Goal: Task Accomplishment & Management: Complete application form

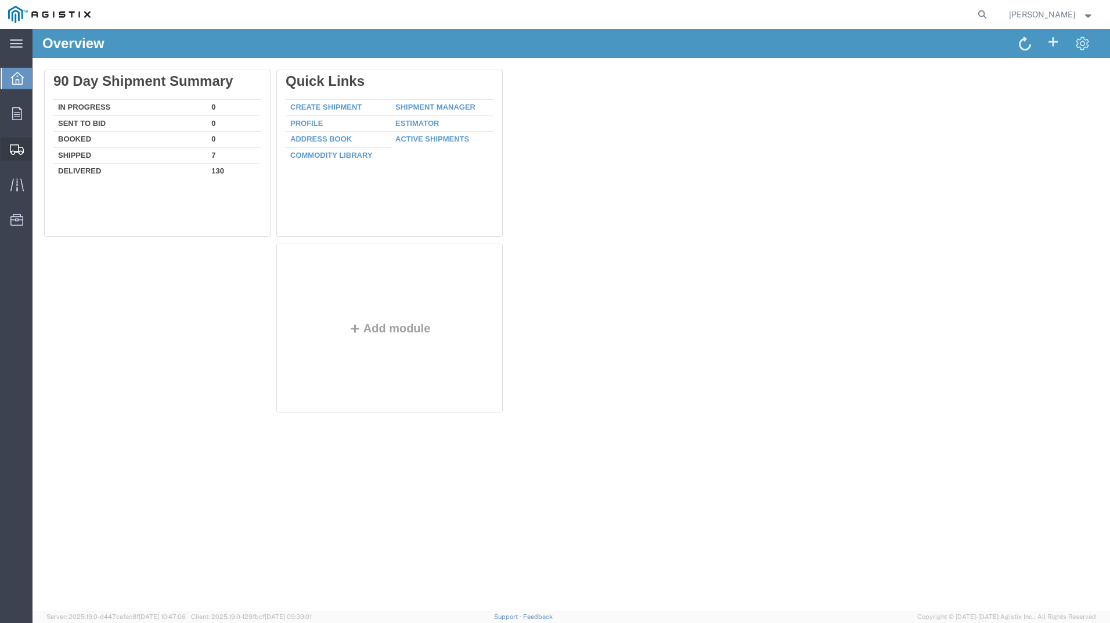
click at [0, 0] on span "Create Shipment" at bounding box center [0, 0] width 0 height 0
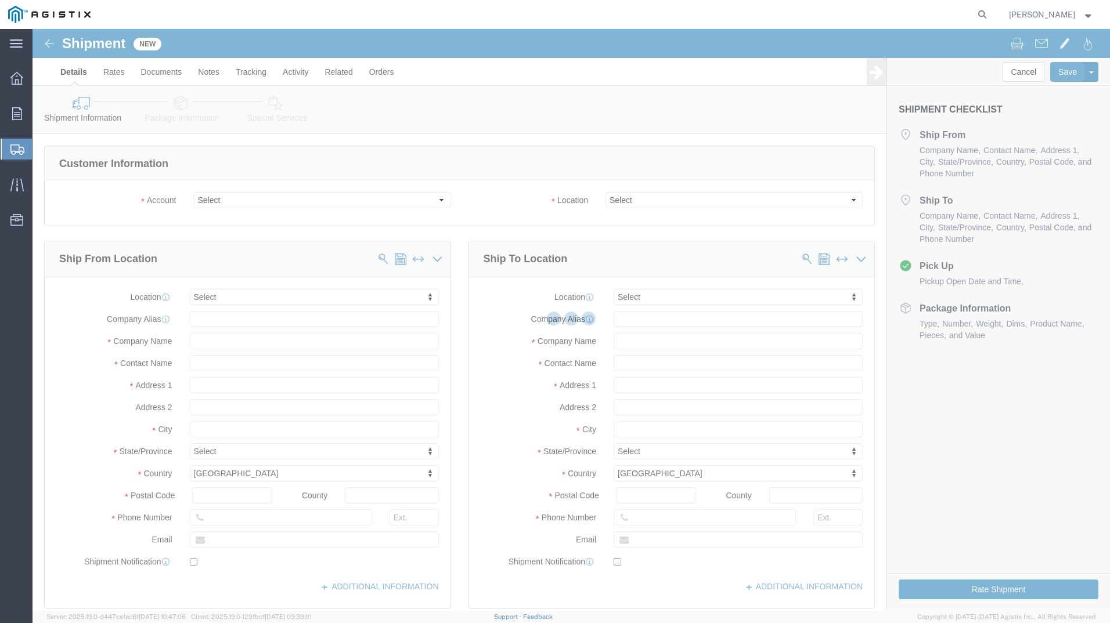
select select
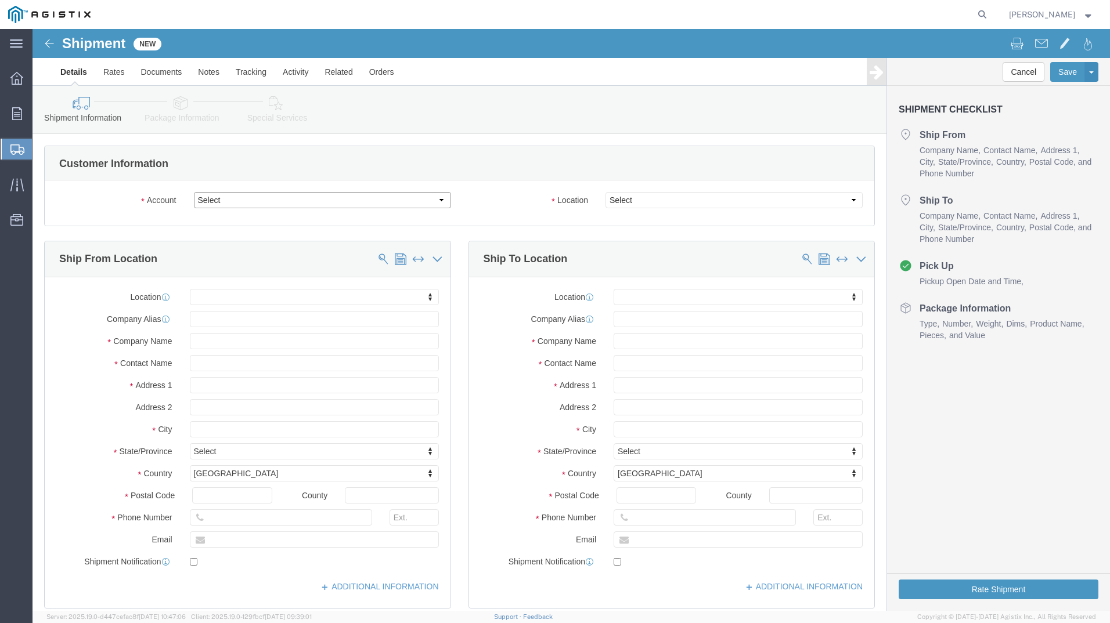
click select "Select PG&E Power Partners"
select select "9596"
click select "Select PG&E Power Partners"
select select "PURCHORD"
select select
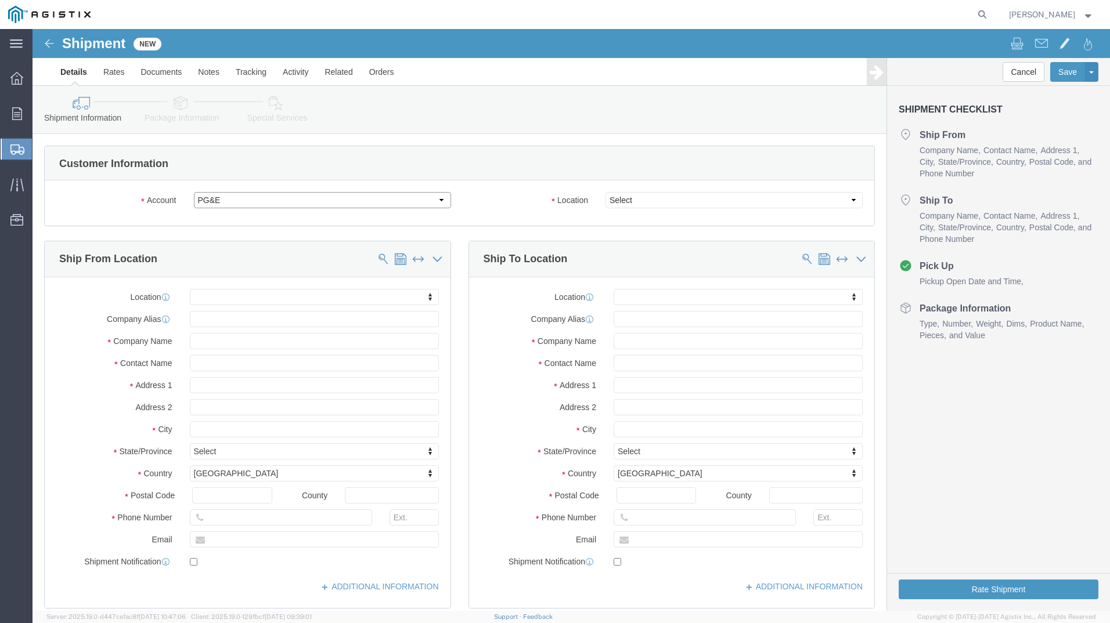
select select
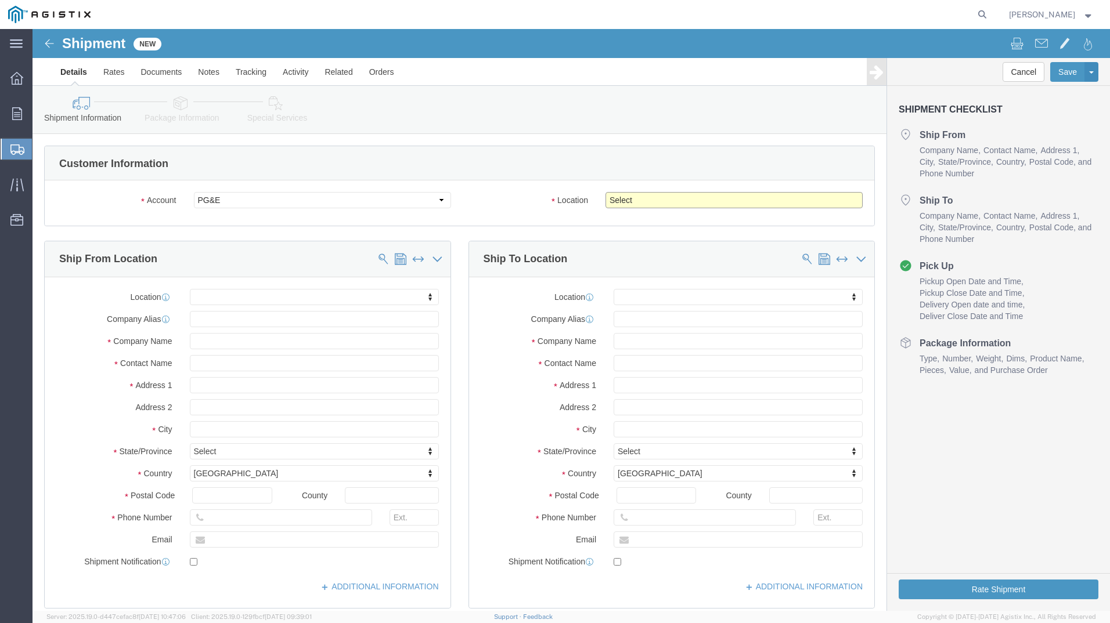
click select "Select All Others [GEOGRAPHIC_DATA] [GEOGRAPHIC_DATA] [GEOGRAPHIC_DATA] [GEOGRA…"
select select "23082"
click select "Select All Others [GEOGRAPHIC_DATA] [GEOGRAPHIC_DATA] [GEOGRAPHIC_DATA] [GEOGRA…"
click input "text"
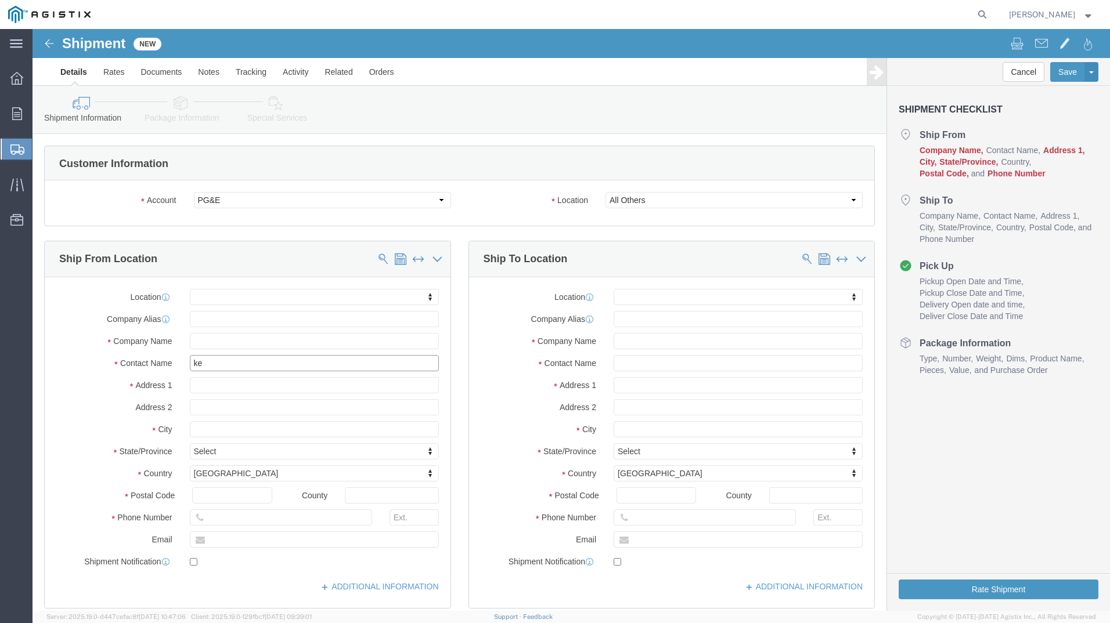
type input "[PERSON_NAME]"
click p "- Power Partners - ([PERSON_NAME]) [STREET_ADDRESS][PERSON_NAME]"
select select
type input "[STREET_ADDRESS][PERSON_NAME]"
type input "30607"
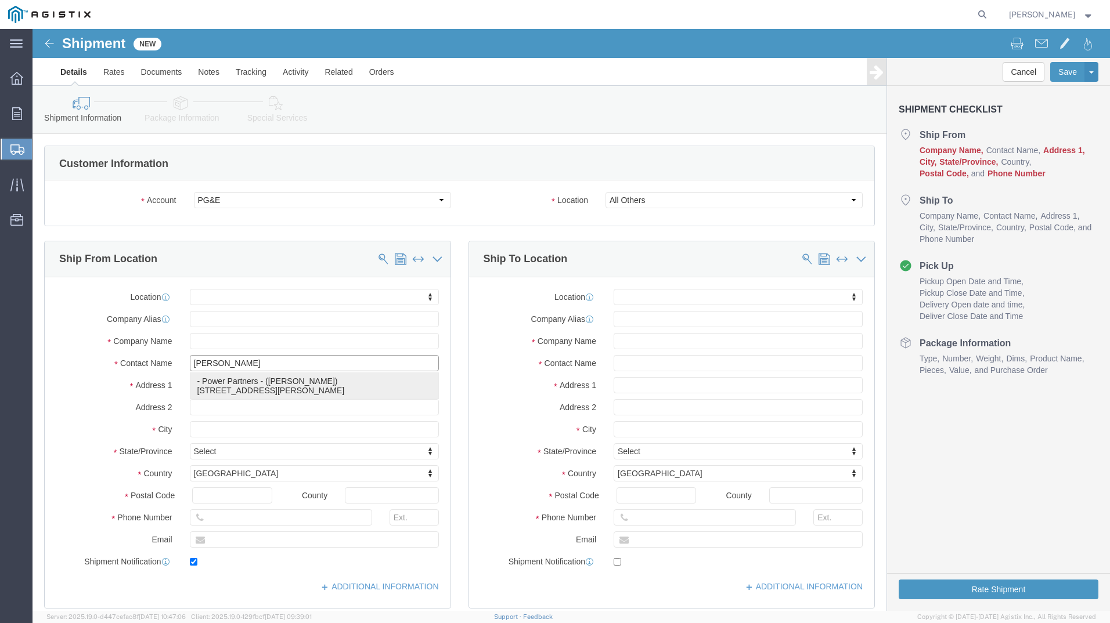
type input "7065483121"
type input "[PERSON_NAME][EMAIL_ADDRESS][PERSON_NAME][DOMAIN_NAME]"
checkbox input "true"
type input "Power Partners"
type input "[PERSON_NAME]"
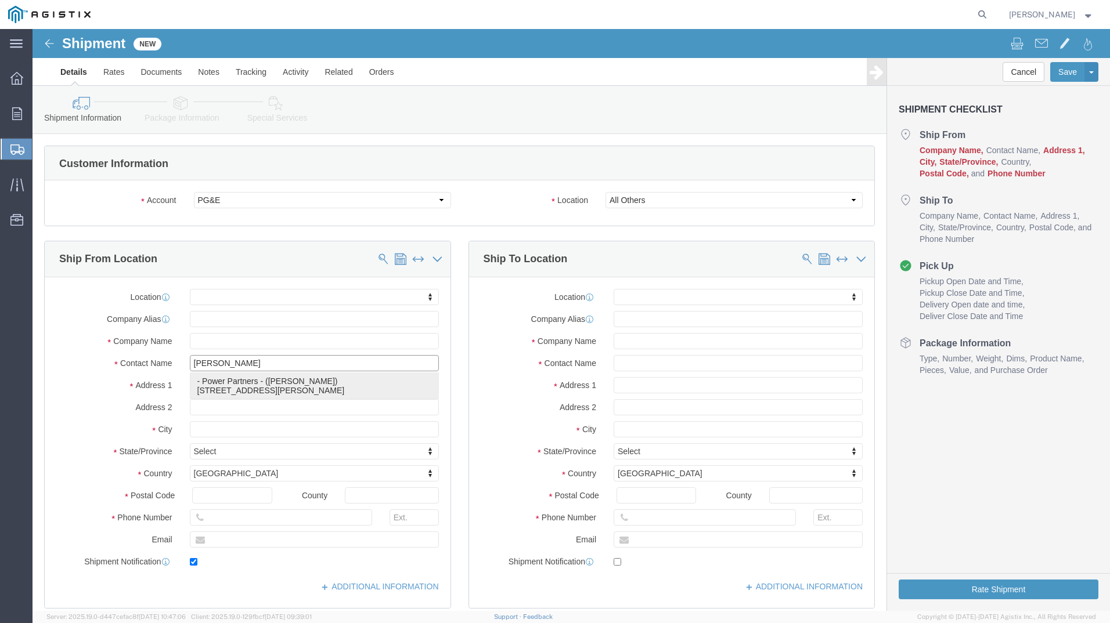
type input "[GEOGRAPHIC_DATA]"
select select "GA"
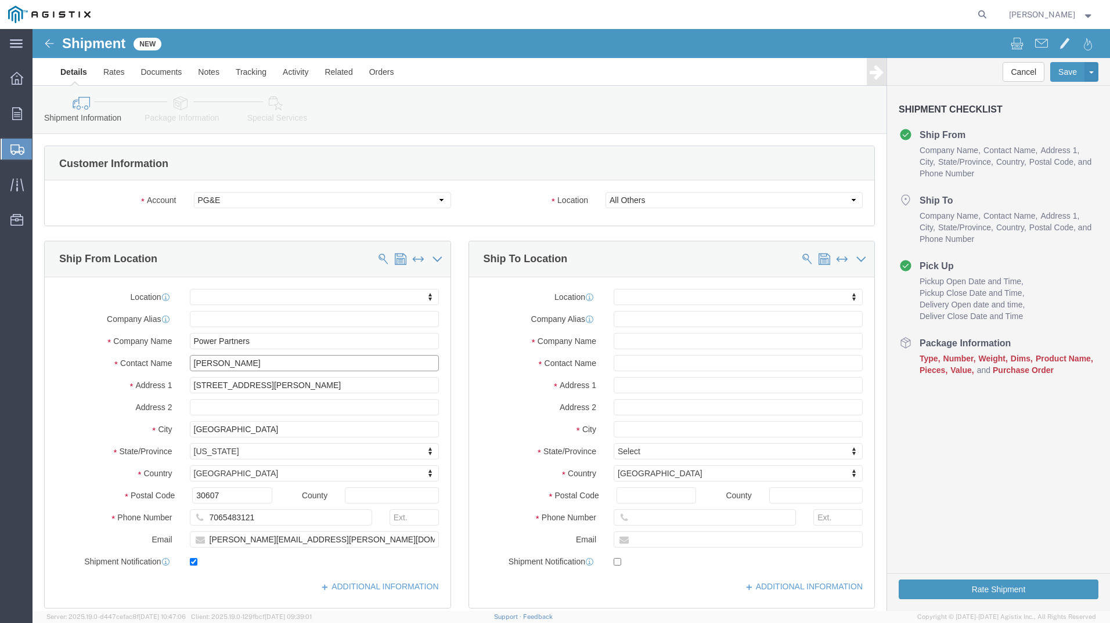
type input "[PERSON_NAME]"
click input "text"
type input "rec"
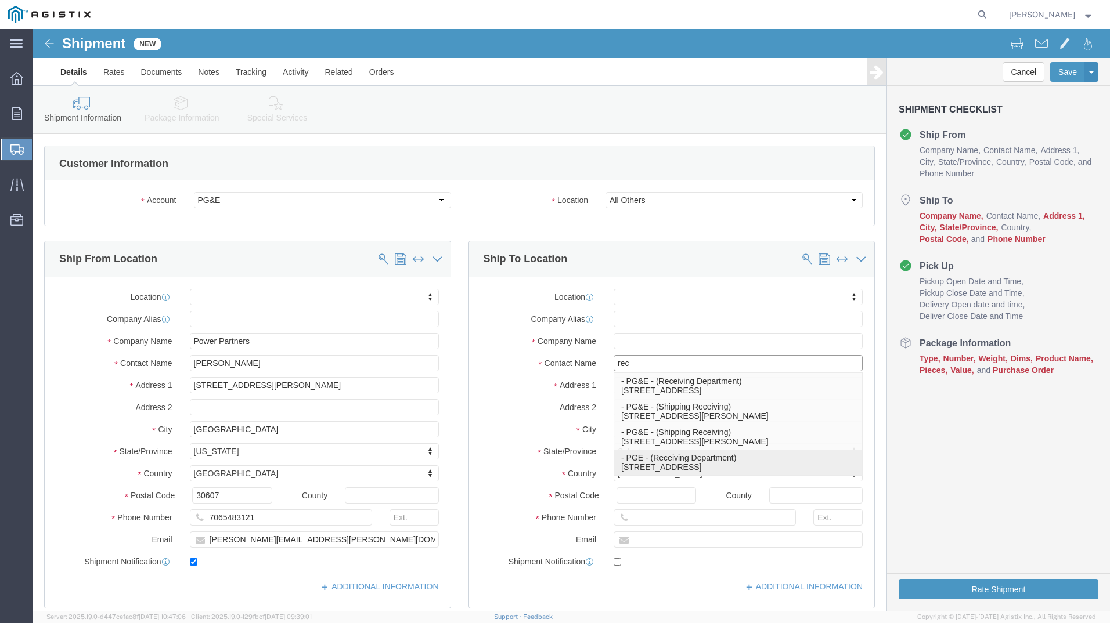
click p "- PGE - (Receiving Department) [STREET_ADDRESS]"
select select
type input "[STREET_ADDRESS]"
type input "95206"
type input "[PHONE_NUMBER]"
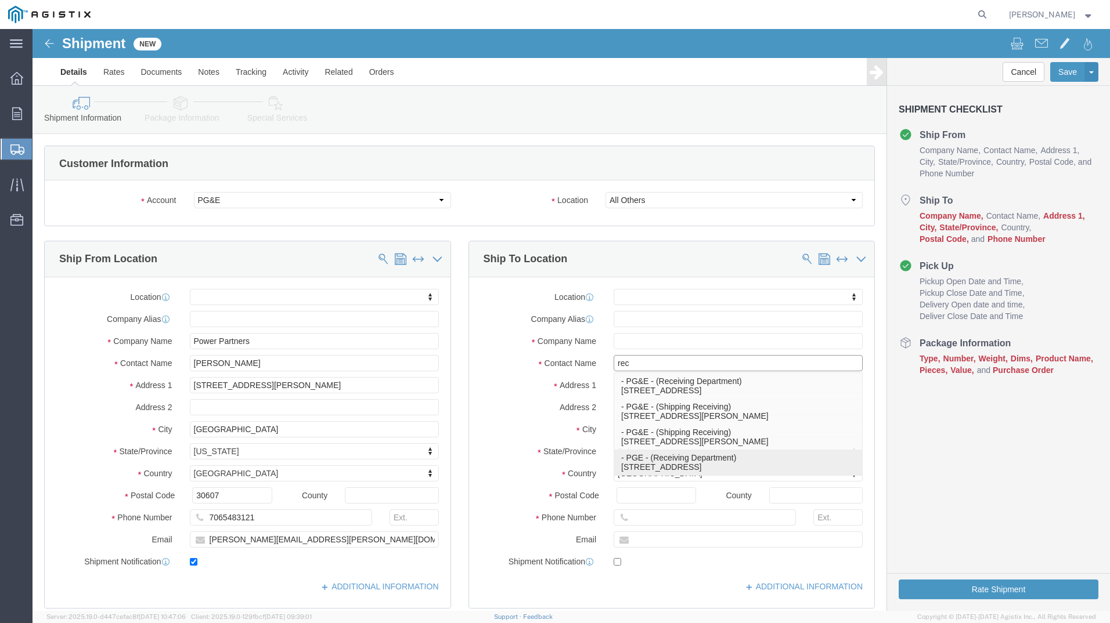
type input "PGE"
type input "Receiving Department"
type input "Stockton"
select select "CA"
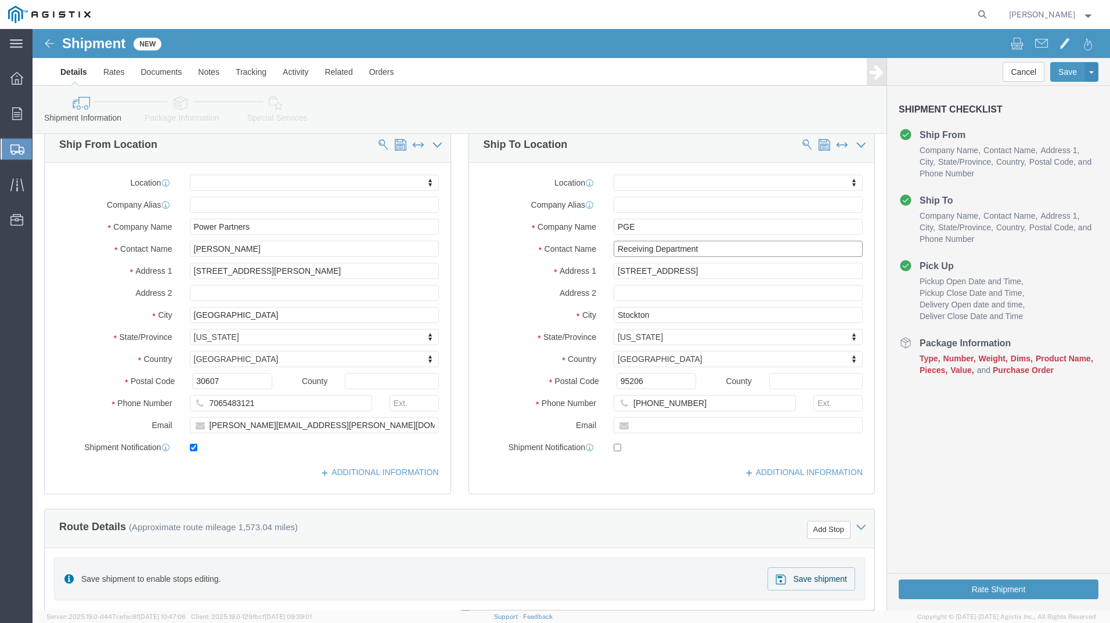
scroll to position [116, 0]
type input "Receiving Department"
click div "Ship From Location Location My Profile Location (OBSOLETE) [GEOGRAPHIC_DATA] SC…"
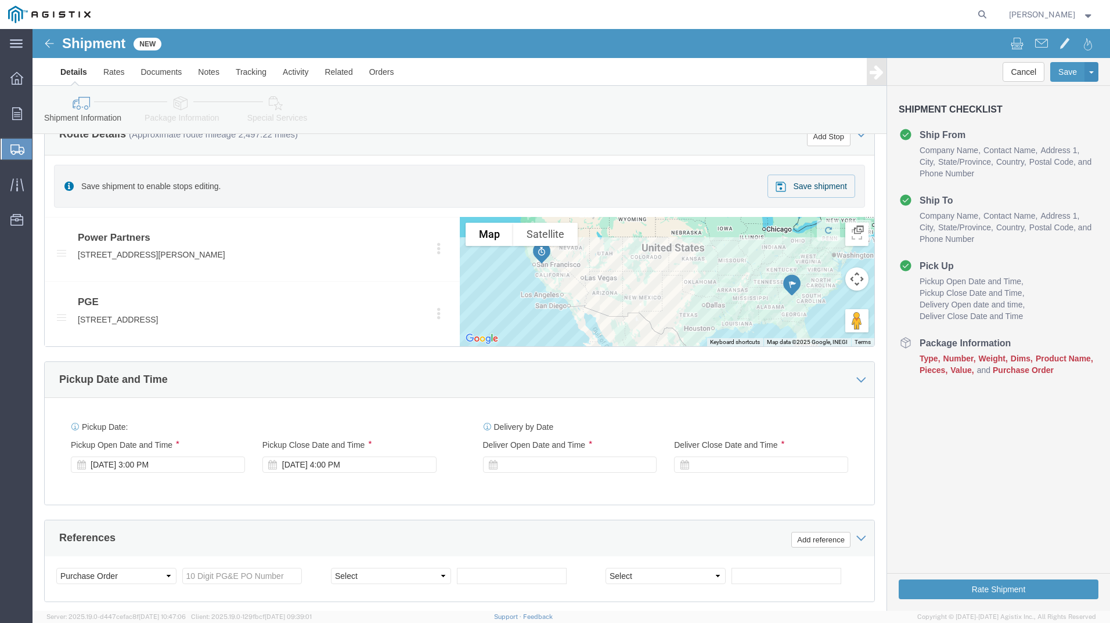
scroll to position [522, 0]
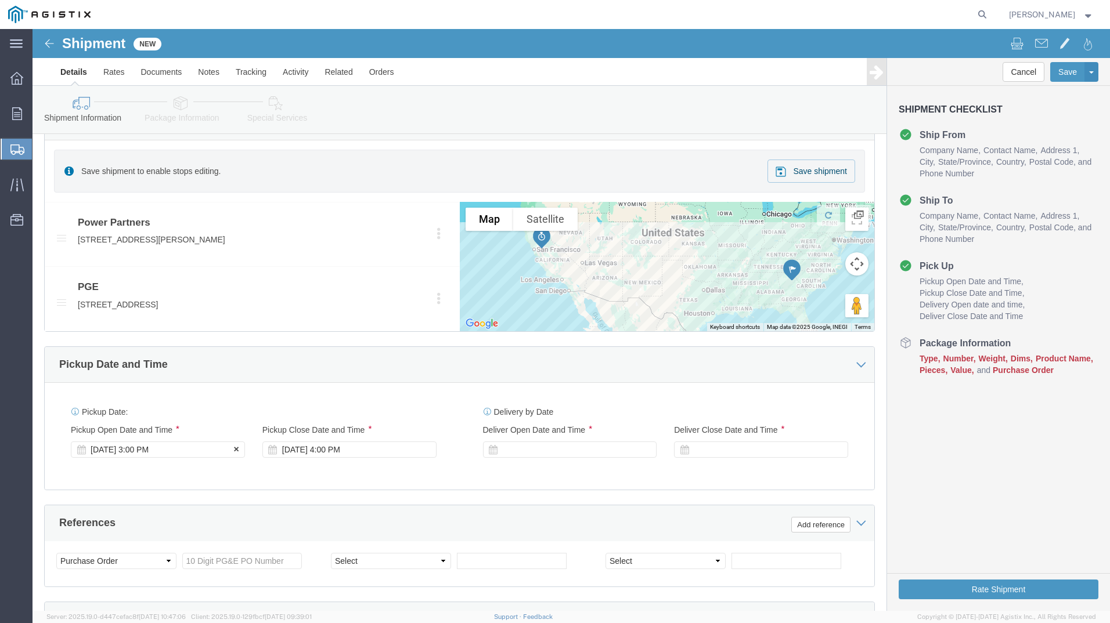
click div "[DATE] 3:00 PM"
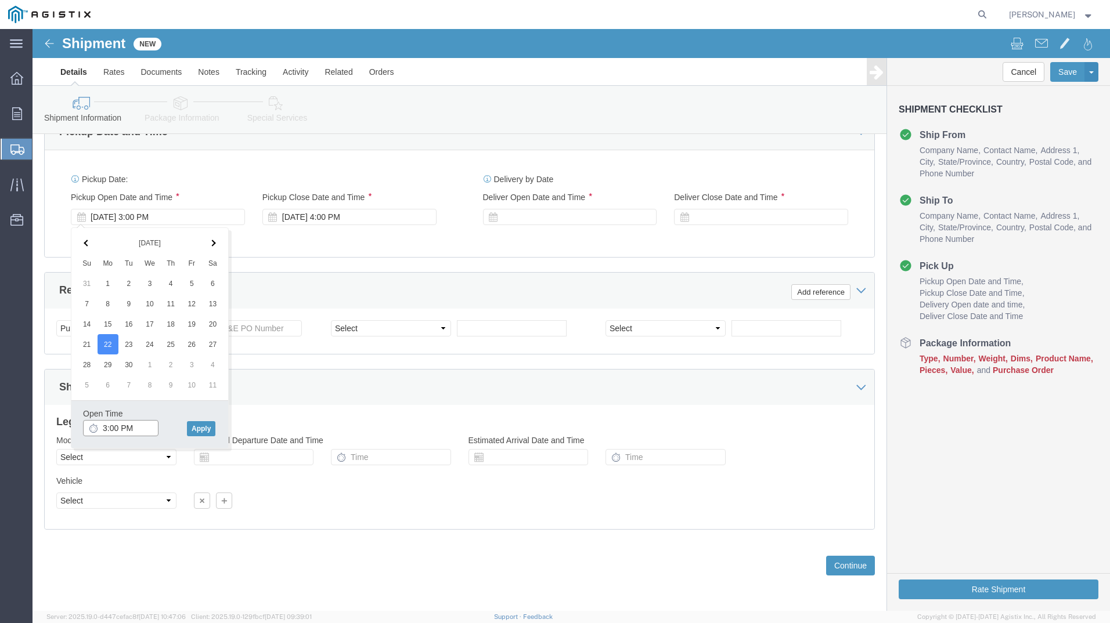
click input "3:00 PM"
click input "11:00 PM"
type input "11:00 AM"
click button "Apply"
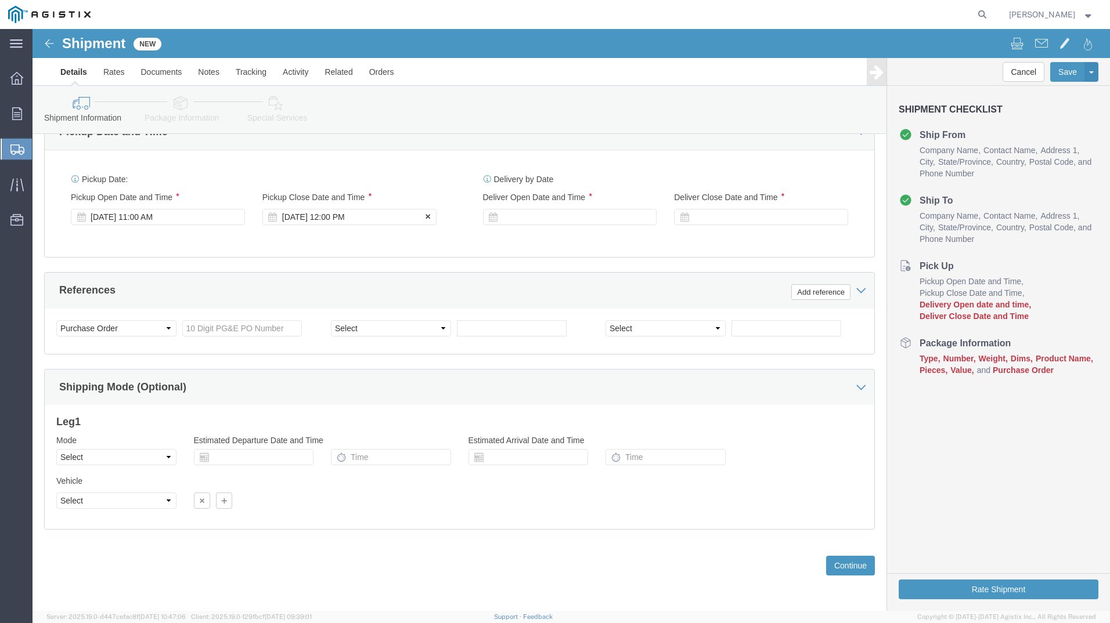
click div "[DATE] 12:00 PM"
type input "5:00 PM"
click button "Apply"
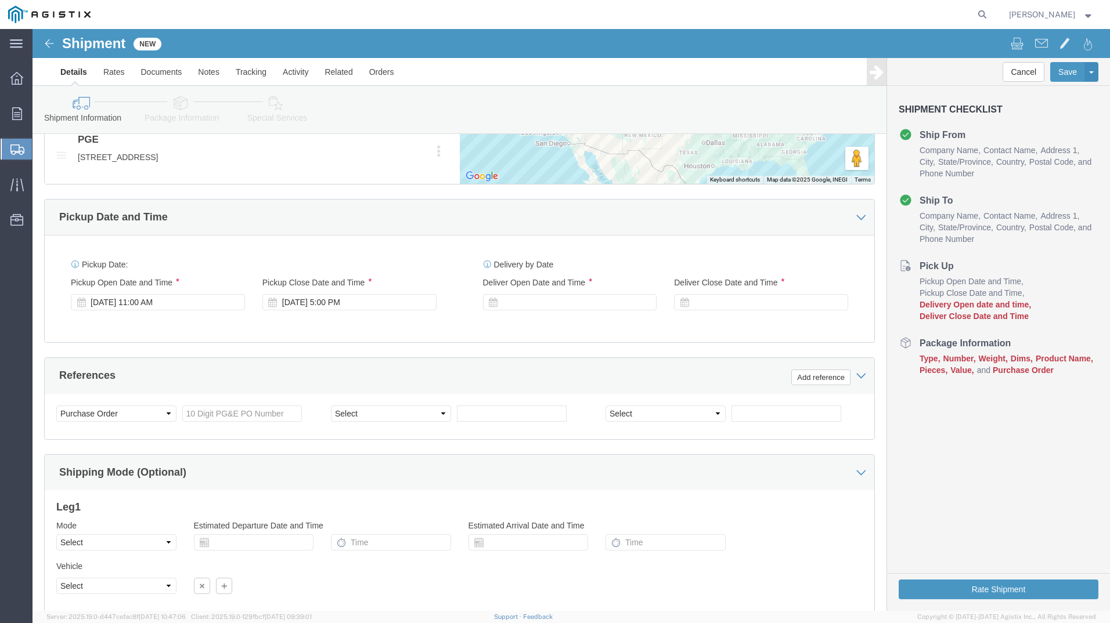
scroll to position [697, 0]
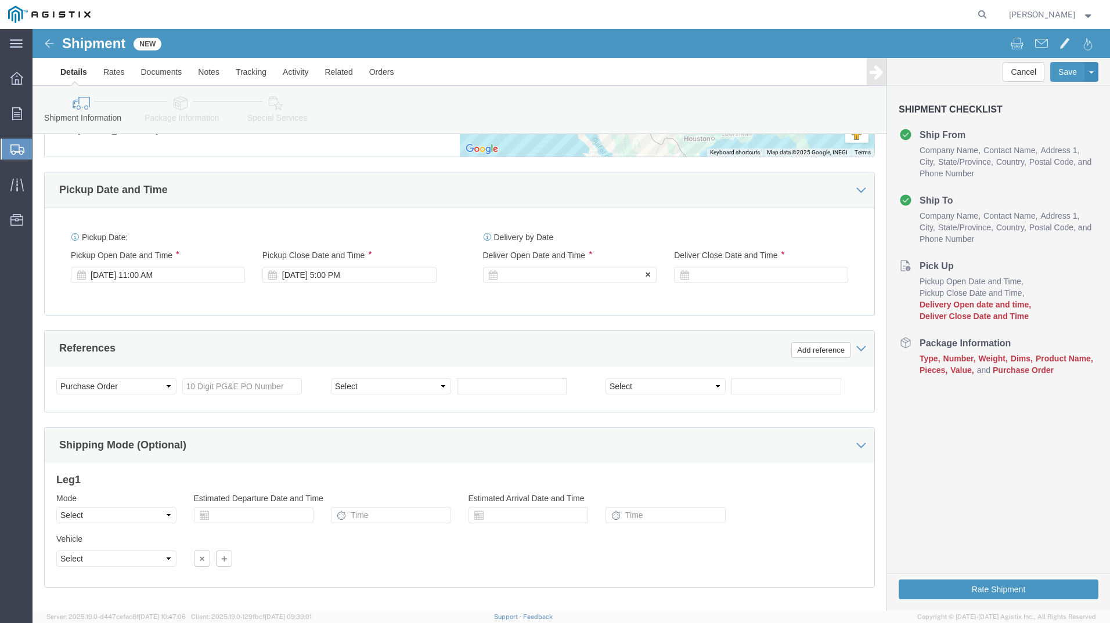
click div
click input "6:00 PM"
click input "7:00 PM"
click input "7:30 PM"
type input "7:30 AM"
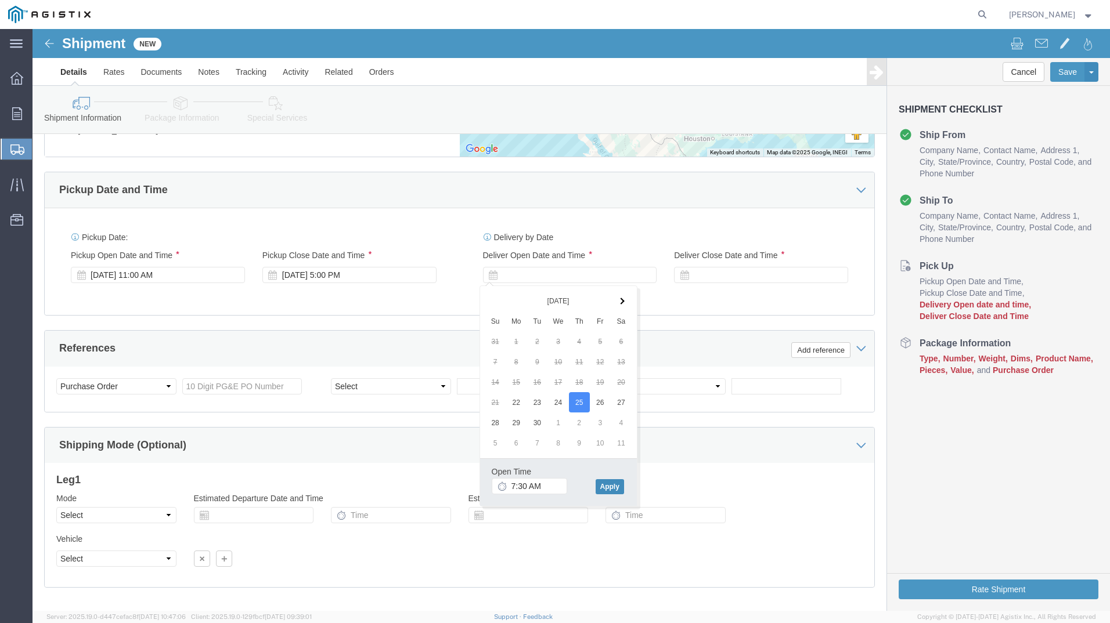
click button "Apply"
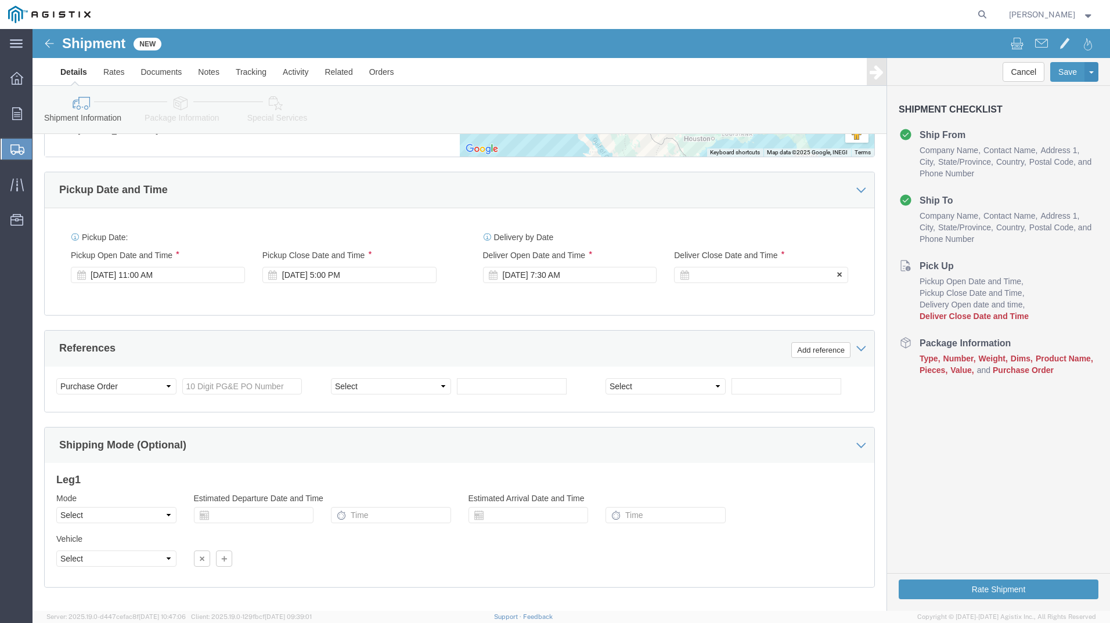
click div
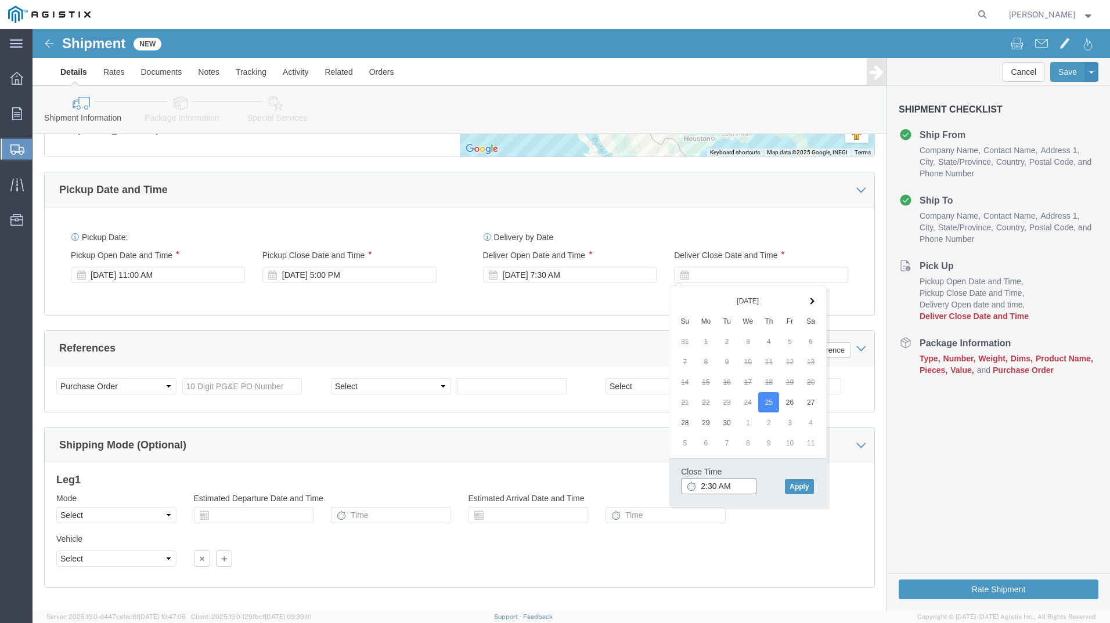
click input "2:30 AM"
click input "2:00 AM"
type input "2:00 PM"
click button "Apply"
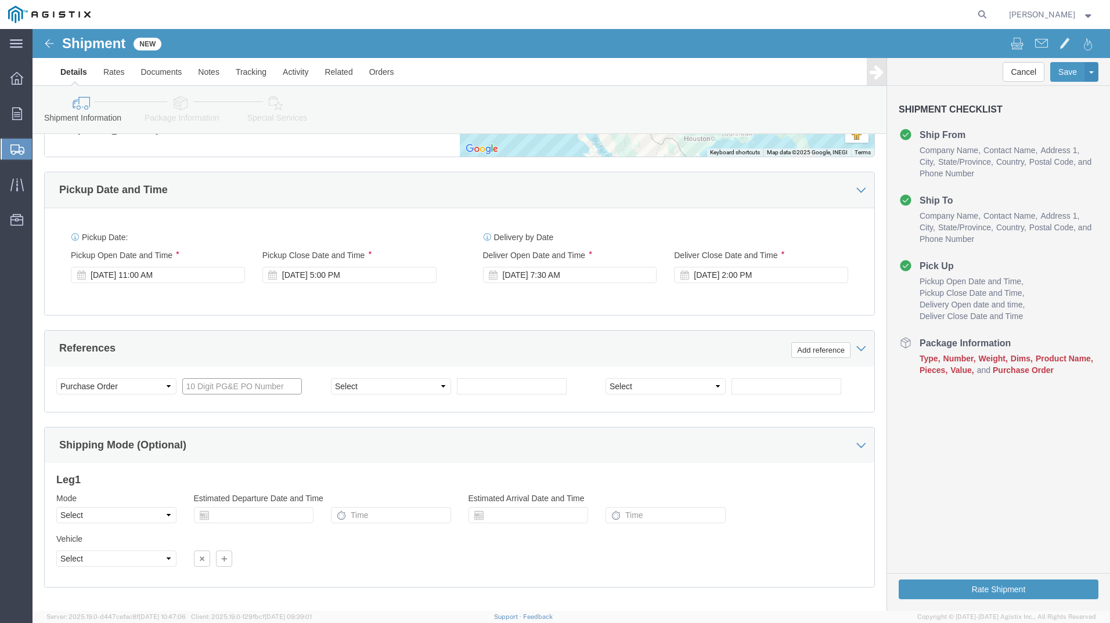
drag, startPoint x: 195, startPoint y: 359, endPoint x: 207, endPoint y: 360, distance: 12.3
click input "text"
type input "3501408335"
click select "Select Account Type Activity ID Airline Appointment Number ASN Batch Request # …"
select select "BOL"
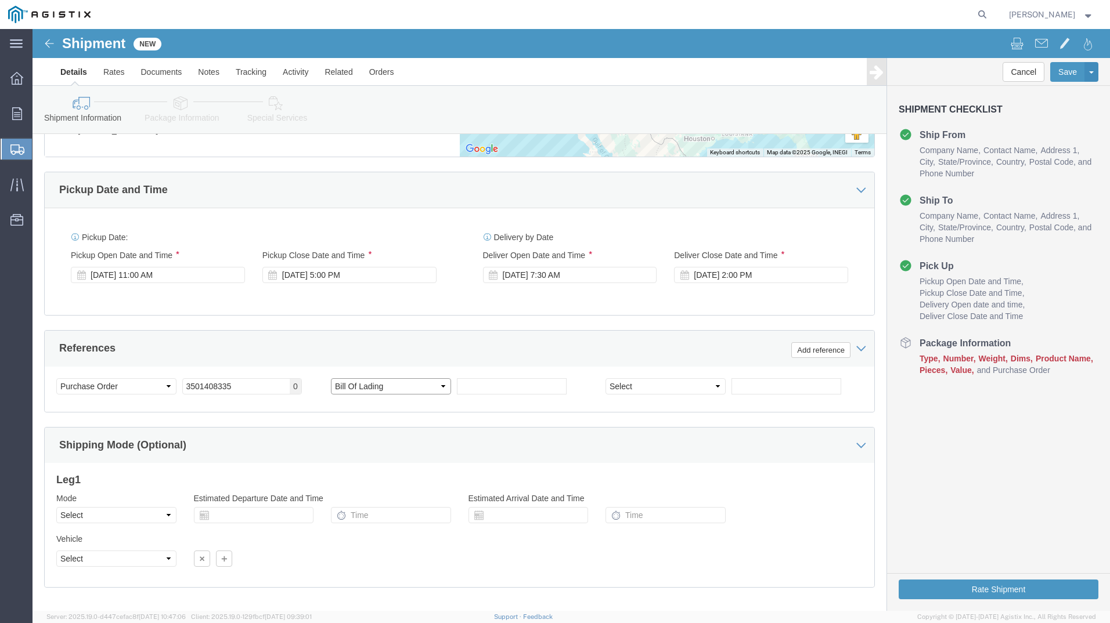
click select "Select Account Type Activity ID Airline Appointment Number ASN Batch Request # …"
click input "text"
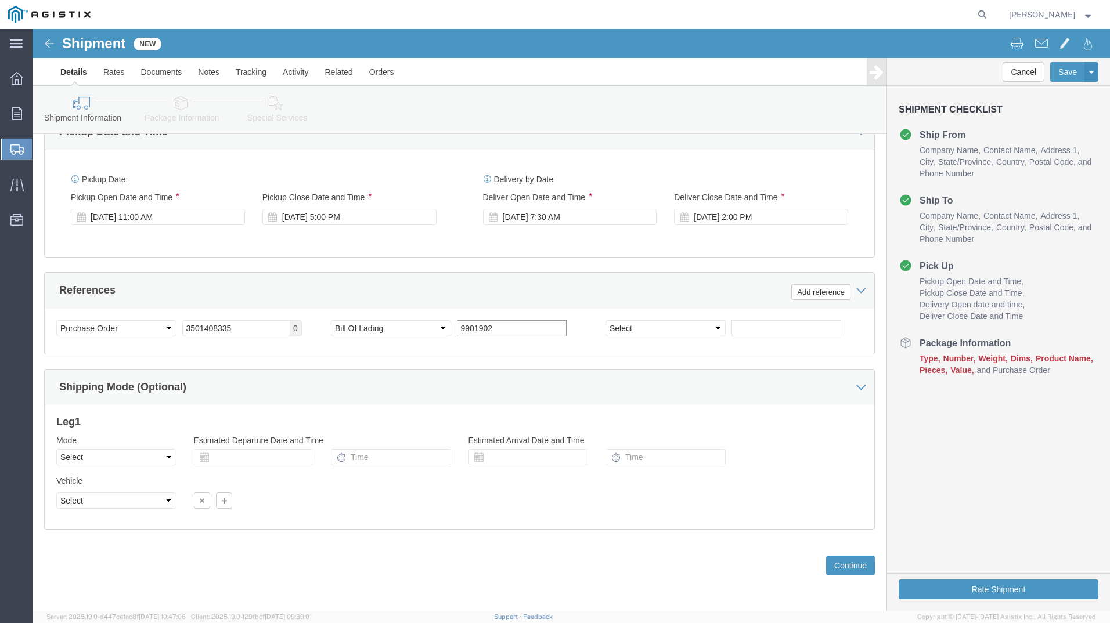
type input "9901902"
click select "Select Air Less than Truckload Multi-Leg Ocean Freight Rail Small Parcel Truckl…"
select select "TL"
click select "Select Air Less than Truckload Multi-Leg Ocean Freight Rail Small Parcel Truckl…"
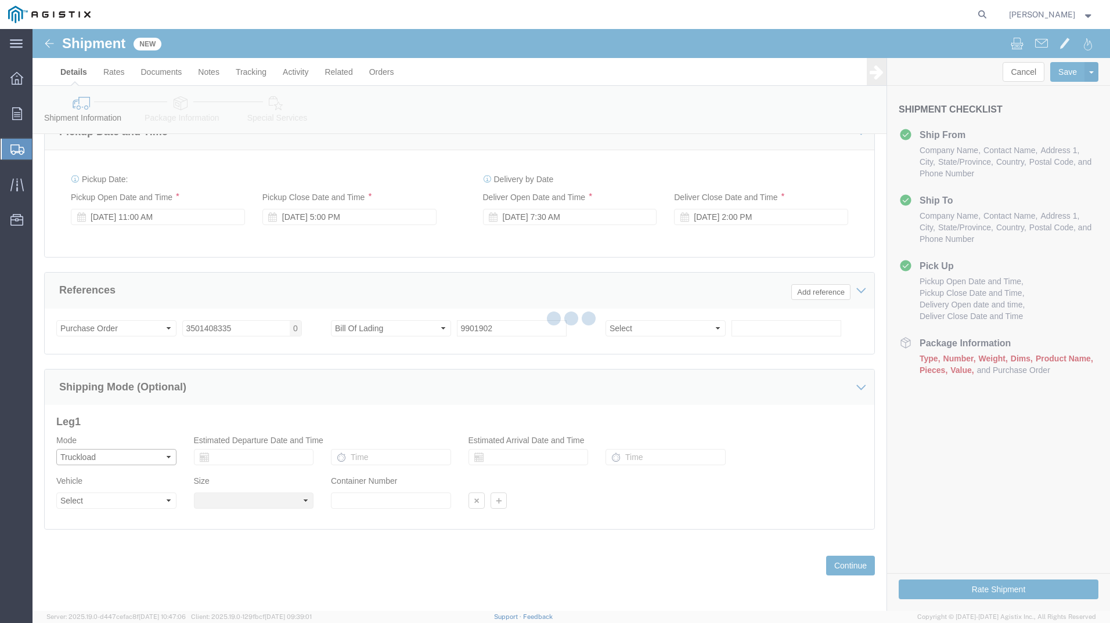
select select
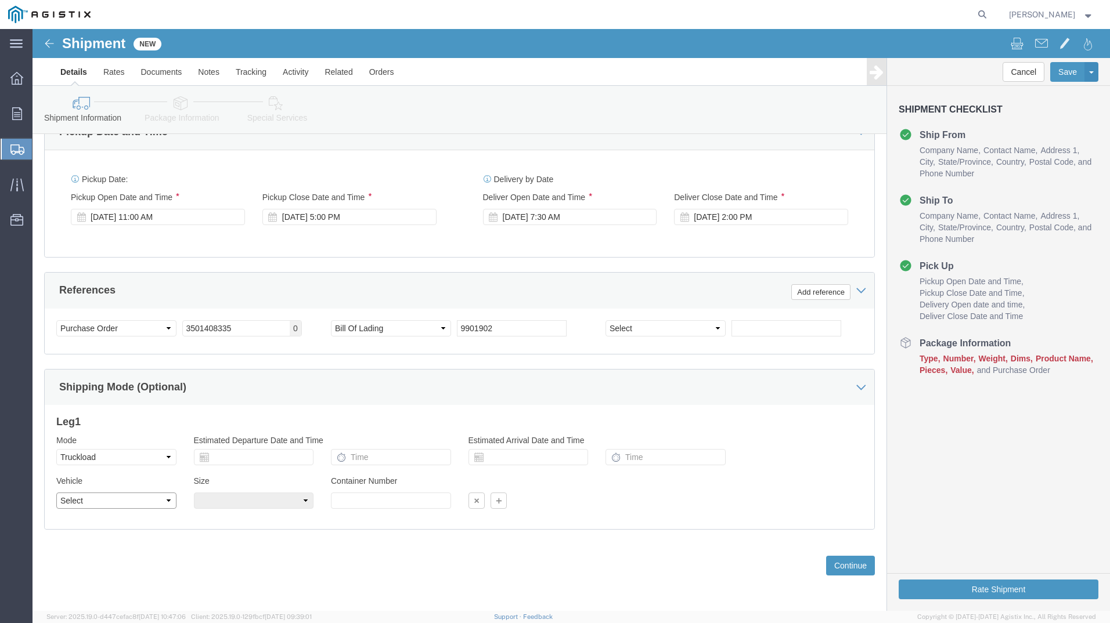
click select "Select 1-Ton (PSS) 10 Wheel 10 Yard Dump Truck 20 Yard Dump Truck Bobtail Botto…"
select select "FLBD"
click select "Select 1-Ton (PSS) 10 Wheel 10 Yard Dump Truck 20 Yard Dump Truck Bobtail Botto…"
click select "Select 35 Feet 20 Feet 28 Feet 53 Feet 40 Feet 48 Feet"
select select "53FT"
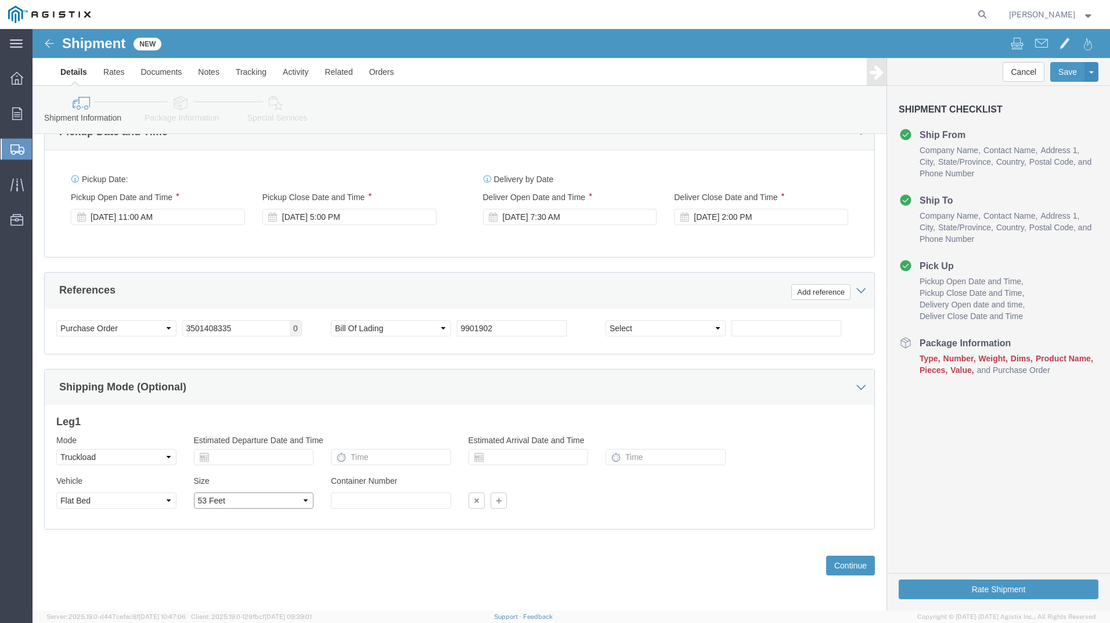
click select "Select 35 Feet 20 Feet 28 Feet 53 Feet 40 Feet 48 Feet"
click button "Continue"
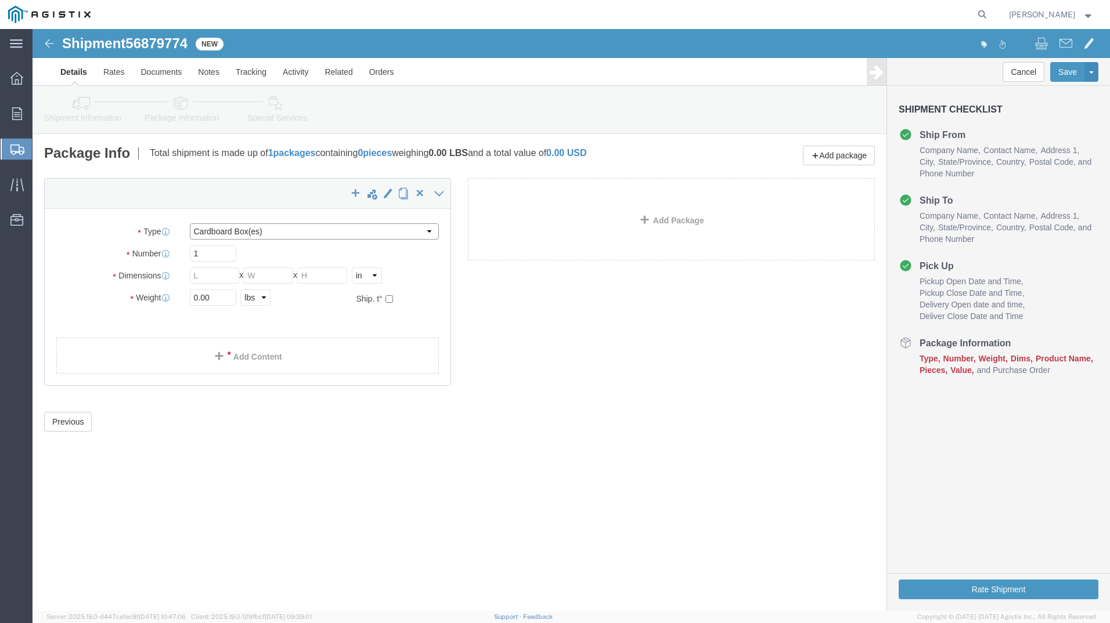
click select "Select Bulk Bundle(s) Cardboard Box(es) Carton(s) Crate(s) Drum(s) (Fiberboard)…"
select select "PSNS"
click select "Select Bulk Bundle(s) Cardboard Box(es) Carton(s) Crate(s) Drum(s) (Fiberboard)…"
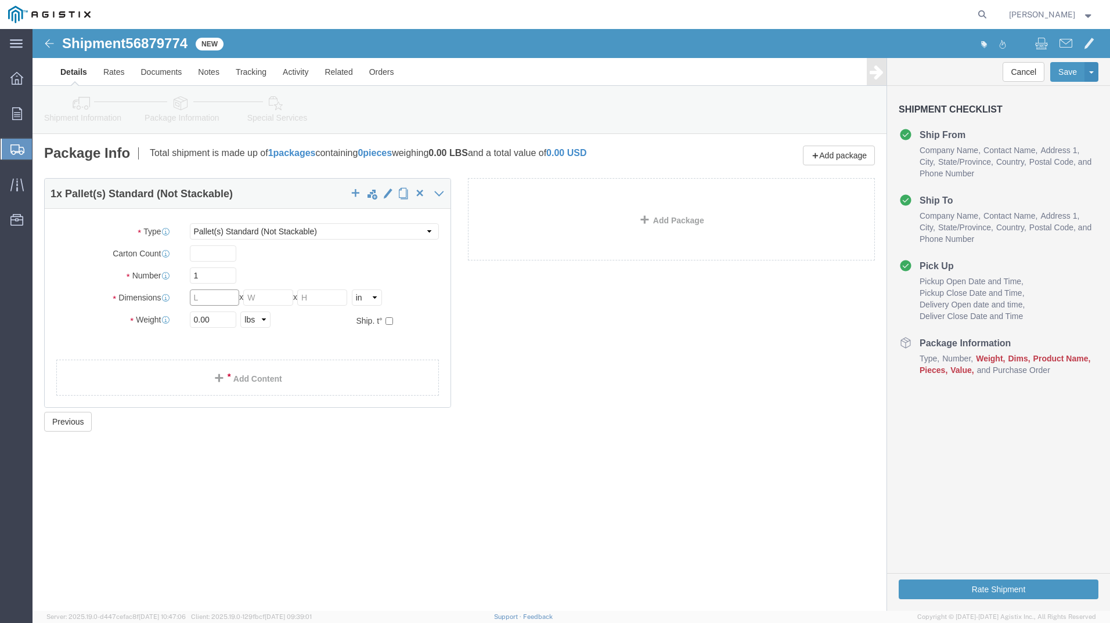
click input "text"
type input "30"
click input "text"
type input "30"
click input "text"
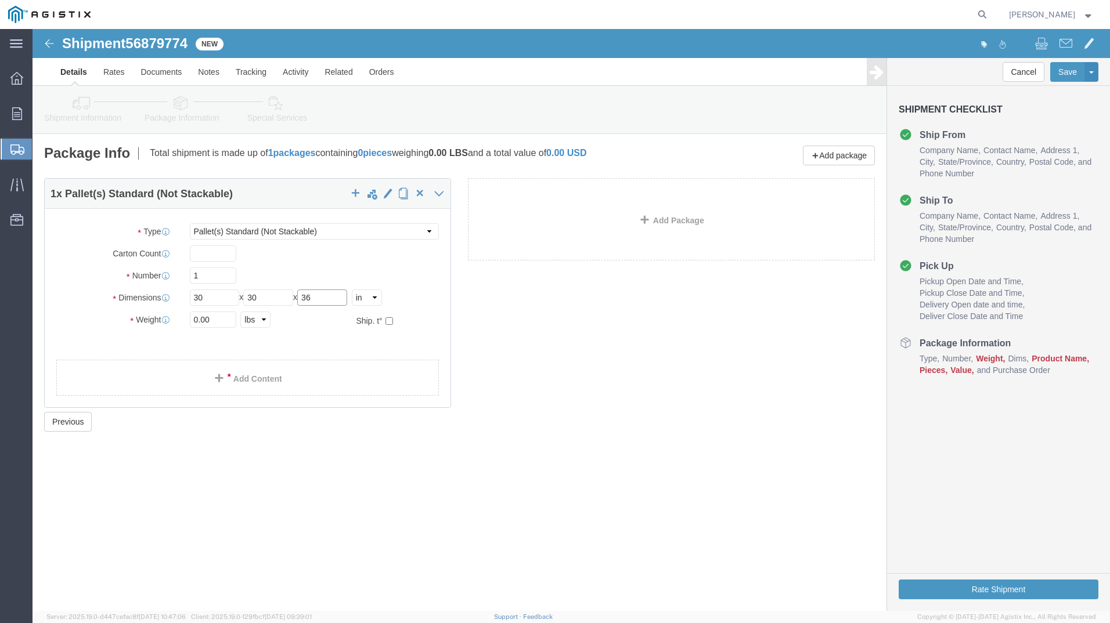
type input "36"
click input "0.00"
drag, startPoint x: 164, startPoint y: 291, endPoint x: 150, endPoint y: 292, distance: 14.0
click div "0.00 Select kgs lbs"
type input "28748"
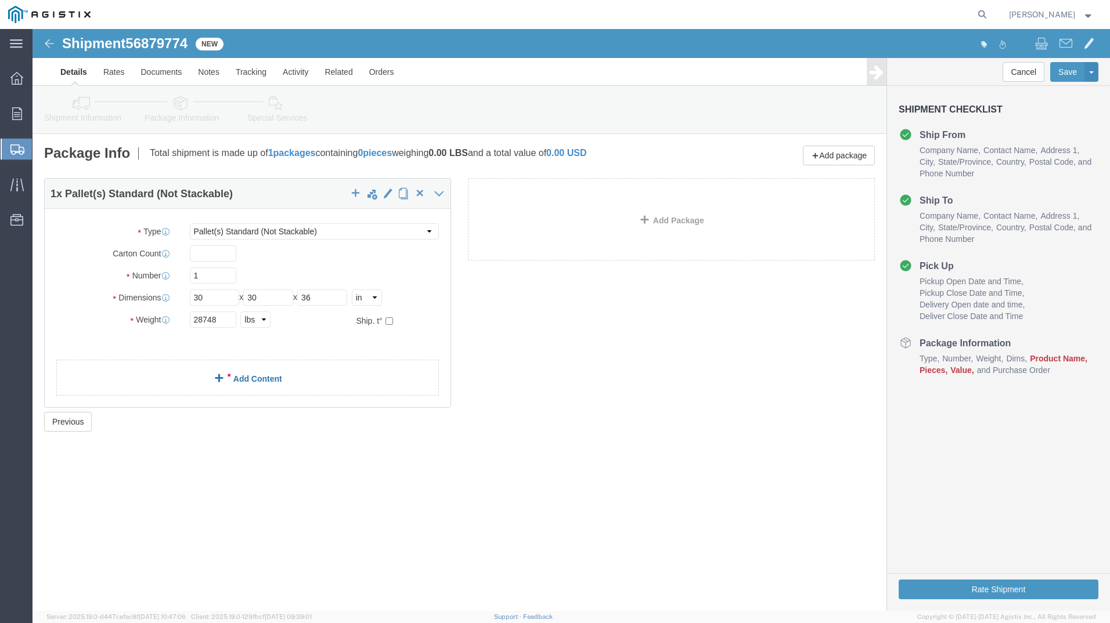
click link "Add Content"
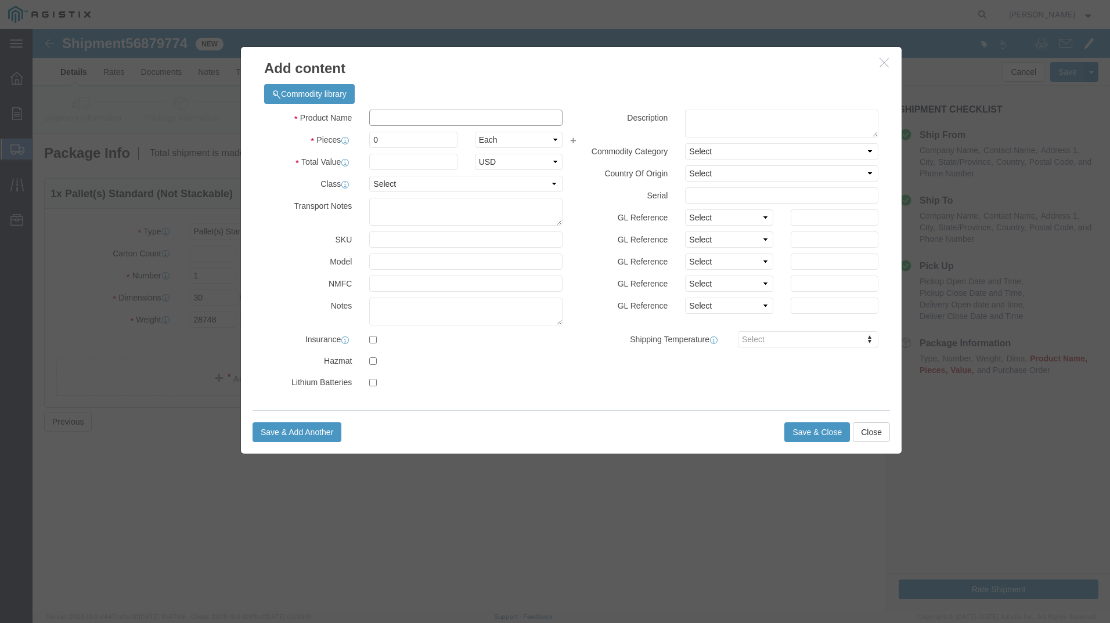
click input "text"
type input "overhead transformers"
select select "US"
drag, startPoint x: 348, startPoint y: 110, endPoint x: 333, endPoint y: 111, distance: 15.1
click div "0"
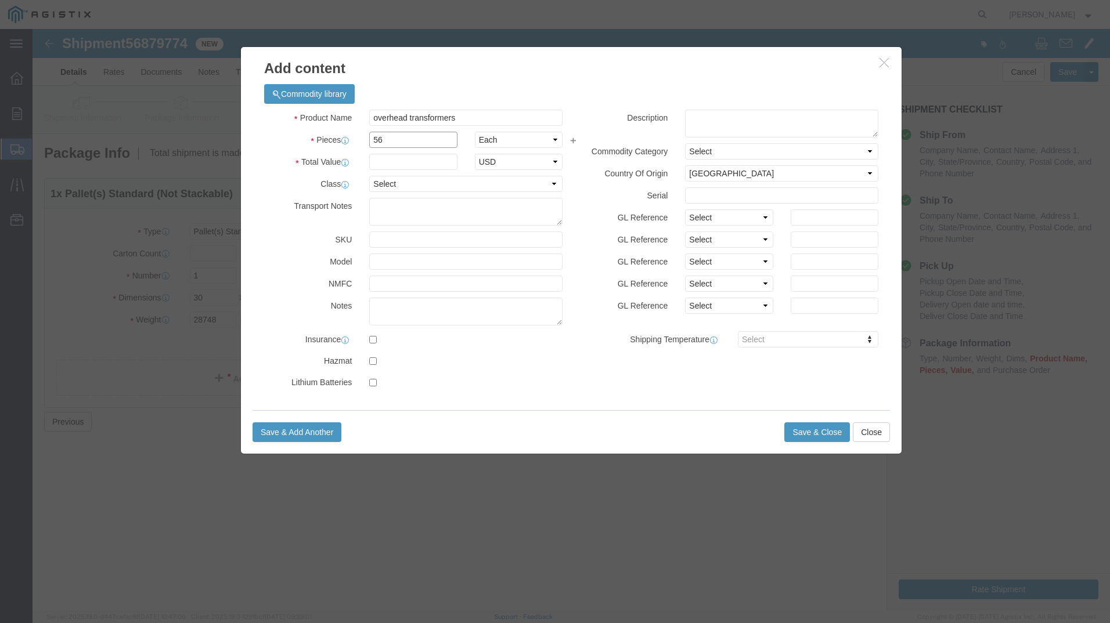
type input "56"
click input "text"
type input "1"
click select "Select 50 55 60 65 70 85 92.5 100 125 175 250 300 400"
select select "55"
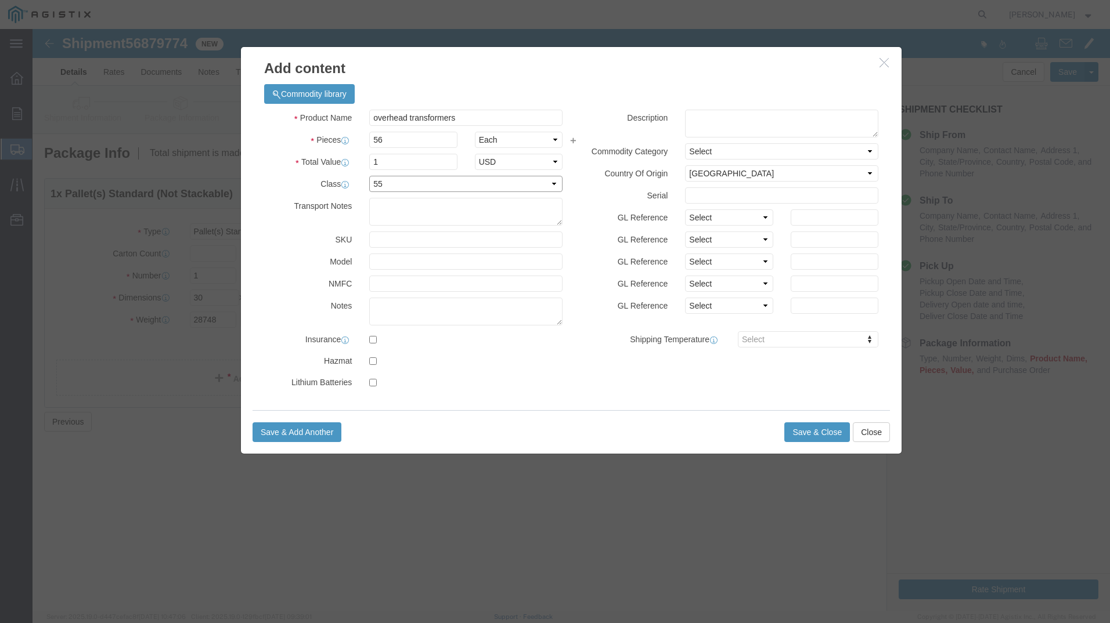
click select "Select 50 55 60 65 70 85 92.5 100 125 175 250 300 400"
click button "Save & Close"
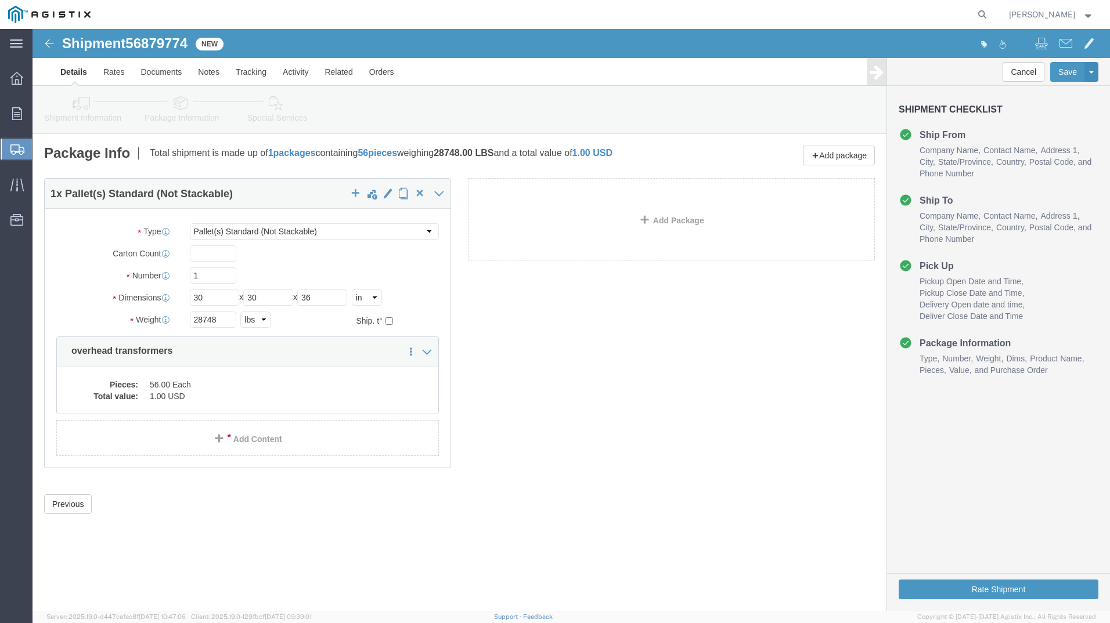
click link "Special Services"
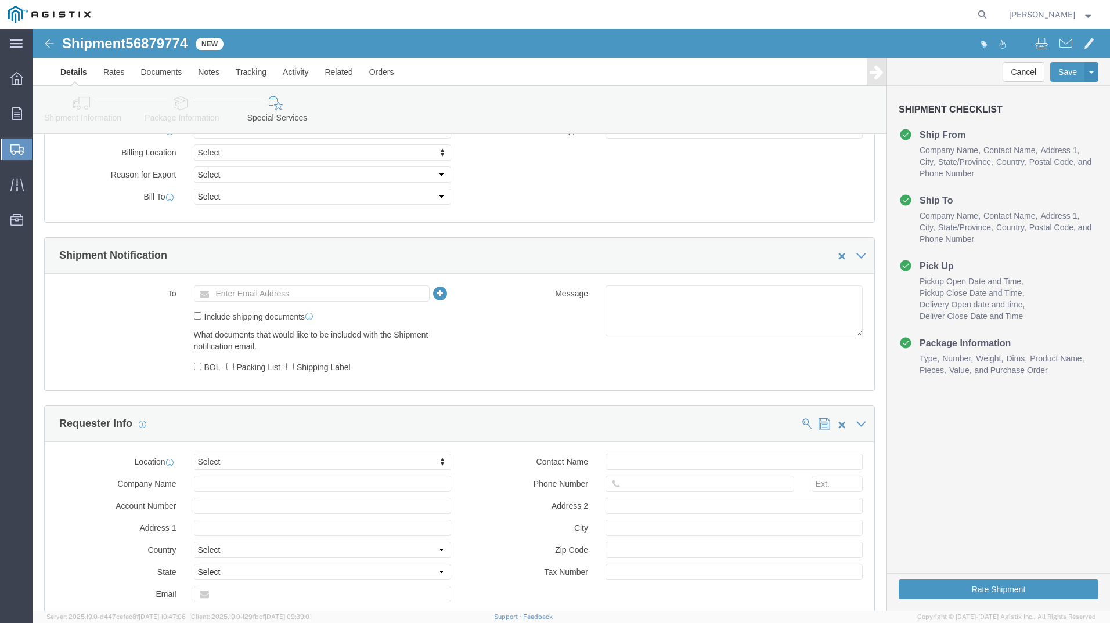
scroll to position [638, 0]
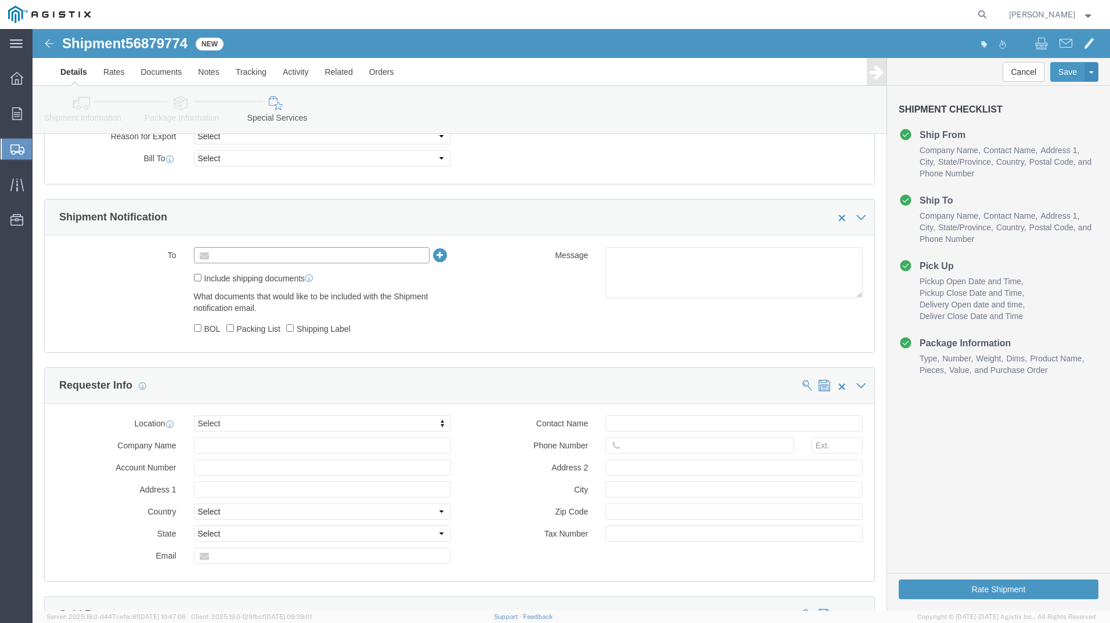
click input "text"
type input "pr"
type input "[PERSON_NAME][EMAIL_ADDRESS][PERSON_NAME][DOMAIN_NAME]"
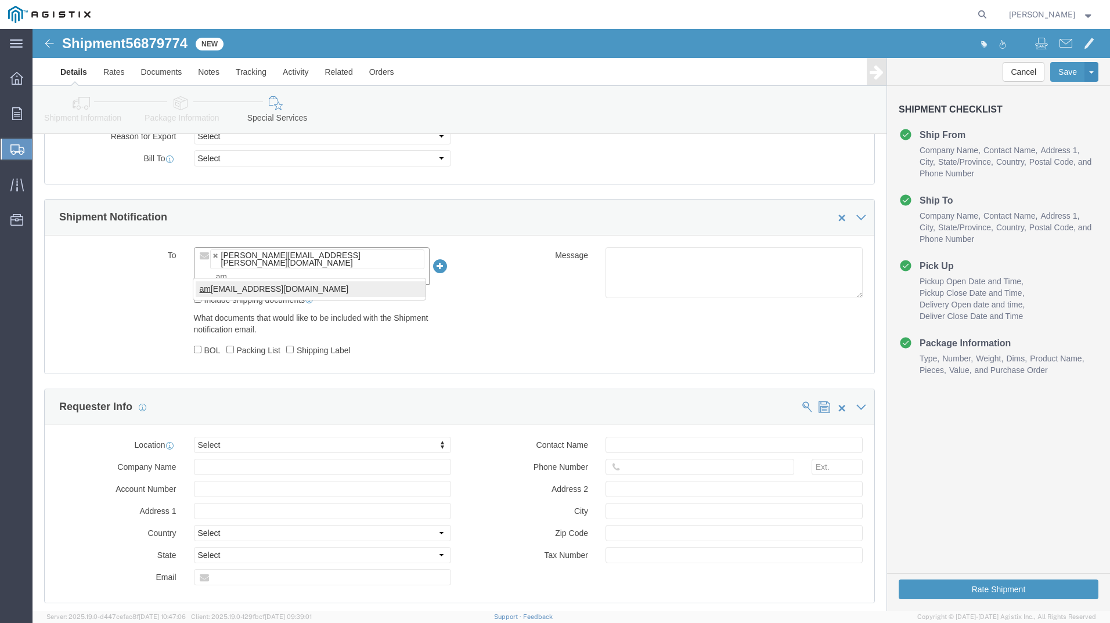
type input "am"
type input "[PERSON_NAME][EMAIL_ADDRESS][PERSON_NAME][DOMAIN_NAME],[PERSON_NAME][DOMAIN_NAM…"
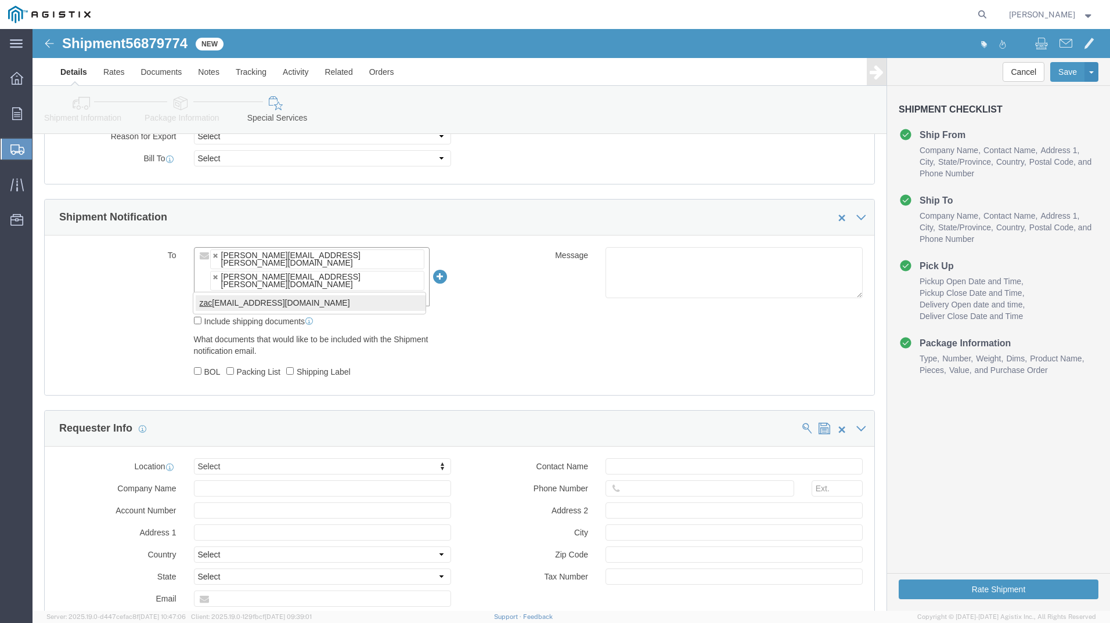
type input "zac"
type input "[PERSON_NAME][EMAIL_ADDRESS][PERSON_NAME][DOMAIN_NAME],[PERSON_NAME][DOMAIN_NAM…"
click div "Manage special services Handling Options Hold at Location Return Info Service O…"
click button "Rate Shipment"
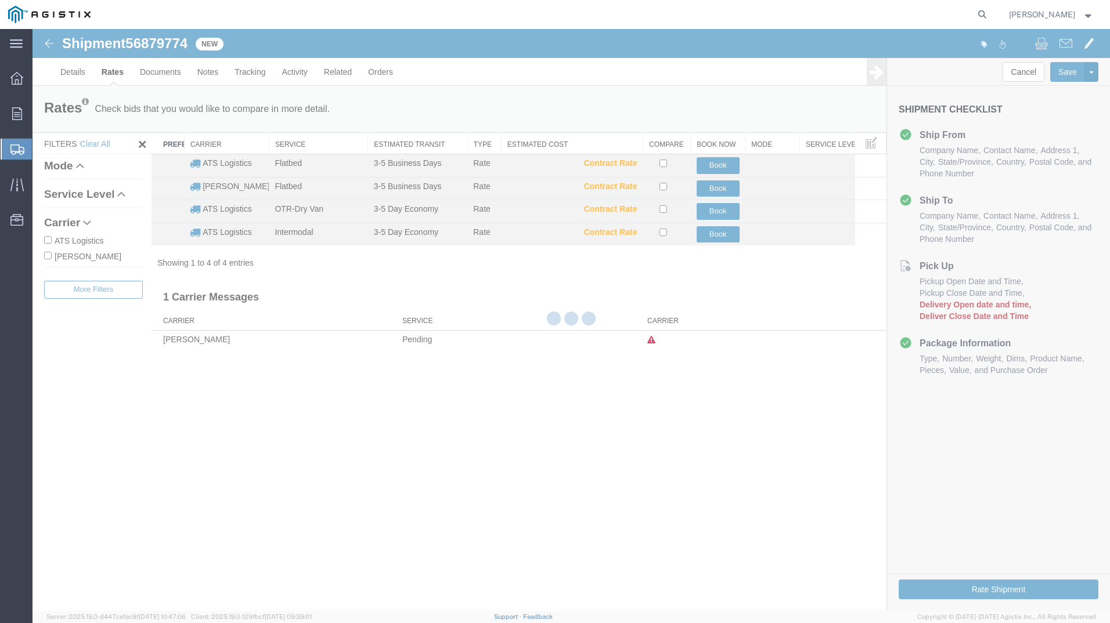
scroll to position [0, 0]
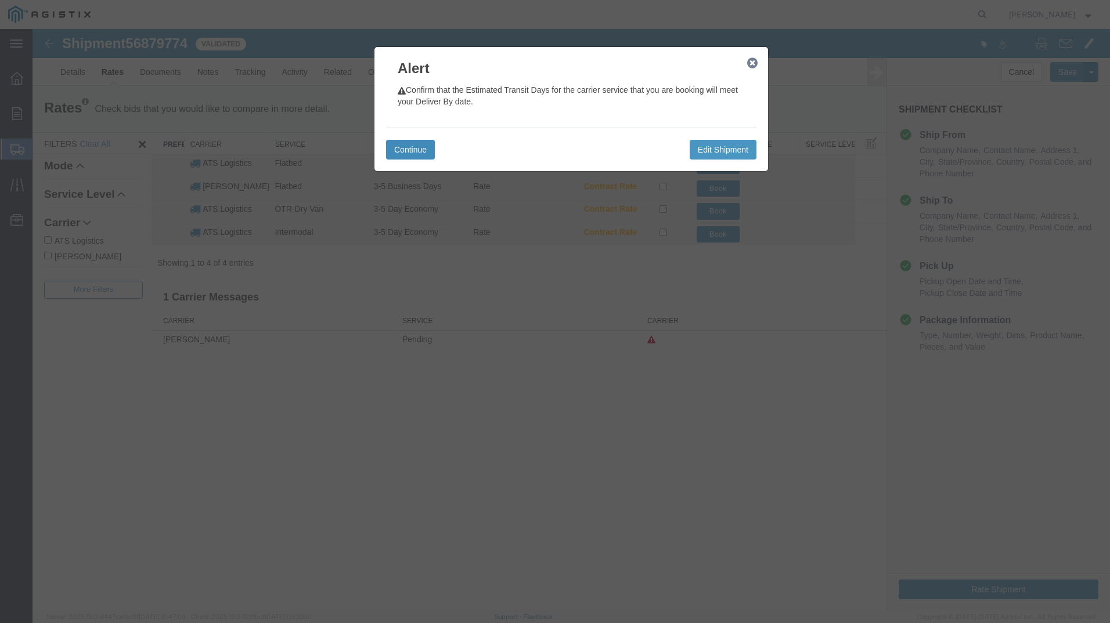
click at [405, 152] on button "Continue" at bounding box center [410, 150] width 49 height 20
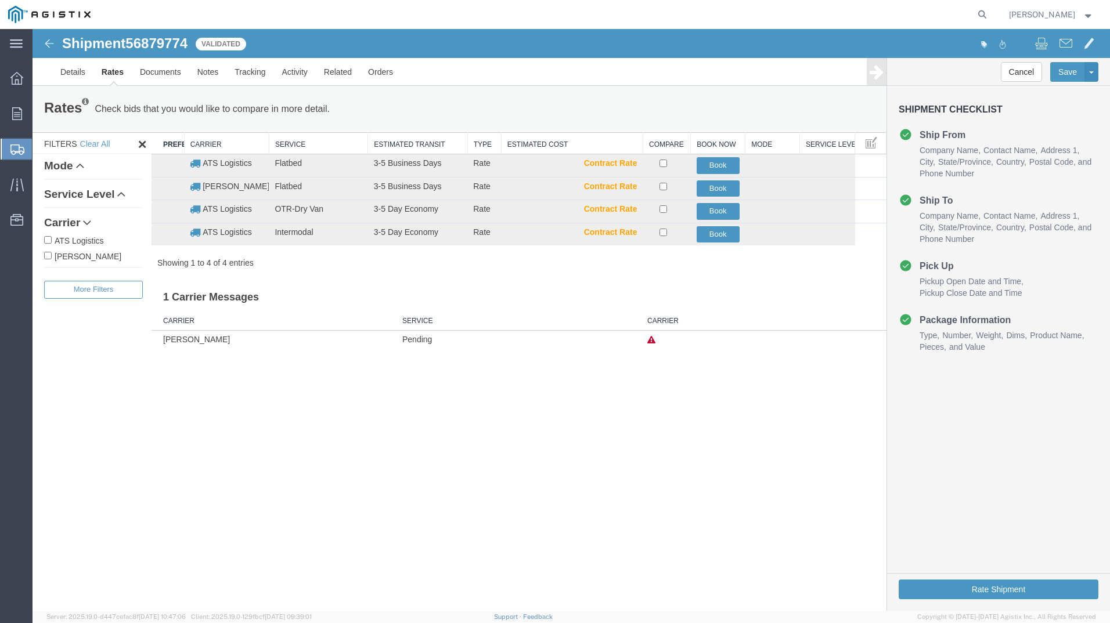
click at [46, 239] on input "ATS Logistics" at bounding box center [48, 240] width 8 height 8
checkbox input "true"
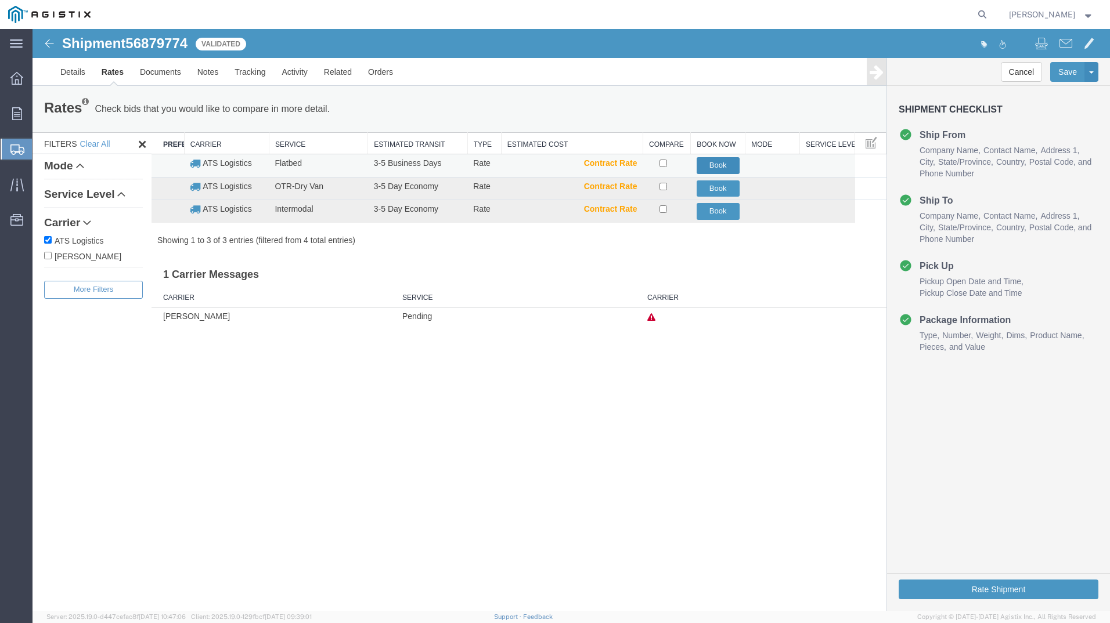
click at [708, 163] on button "Book" at bounding box center [717, 165] width 43 height 17
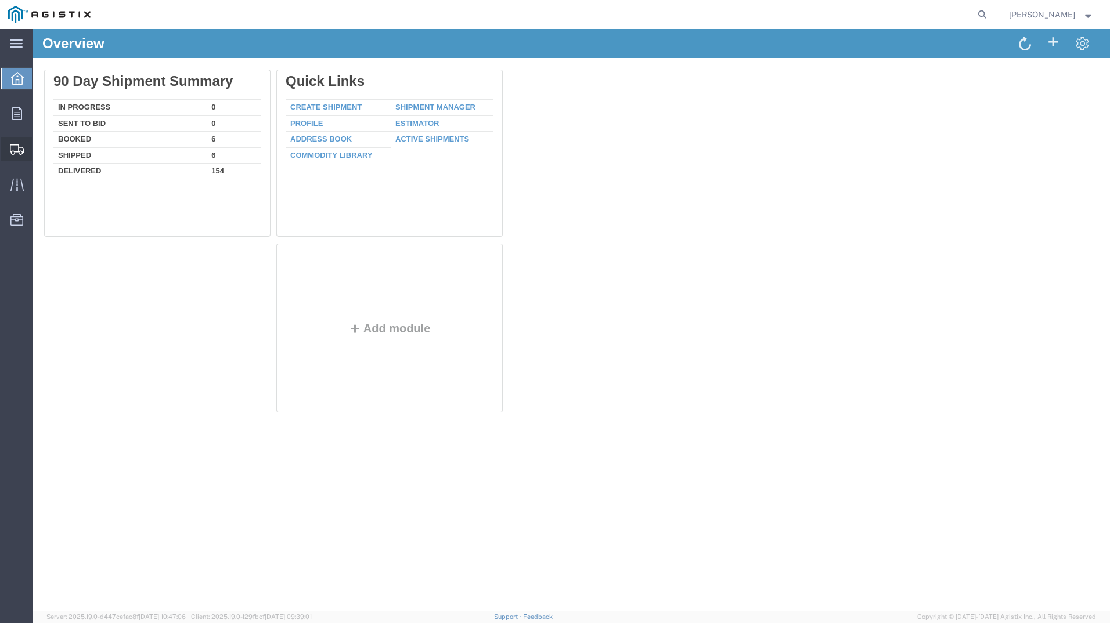
click at [0, 0] on span "Create Shipment" at bounding box center [0, 0] width 0 height 0
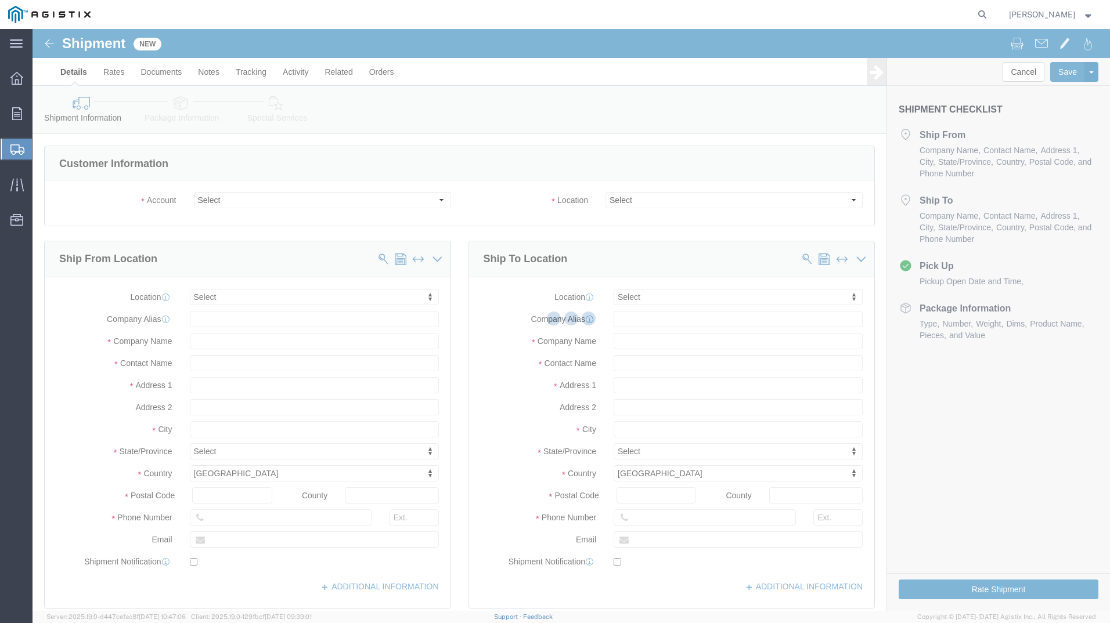
select select
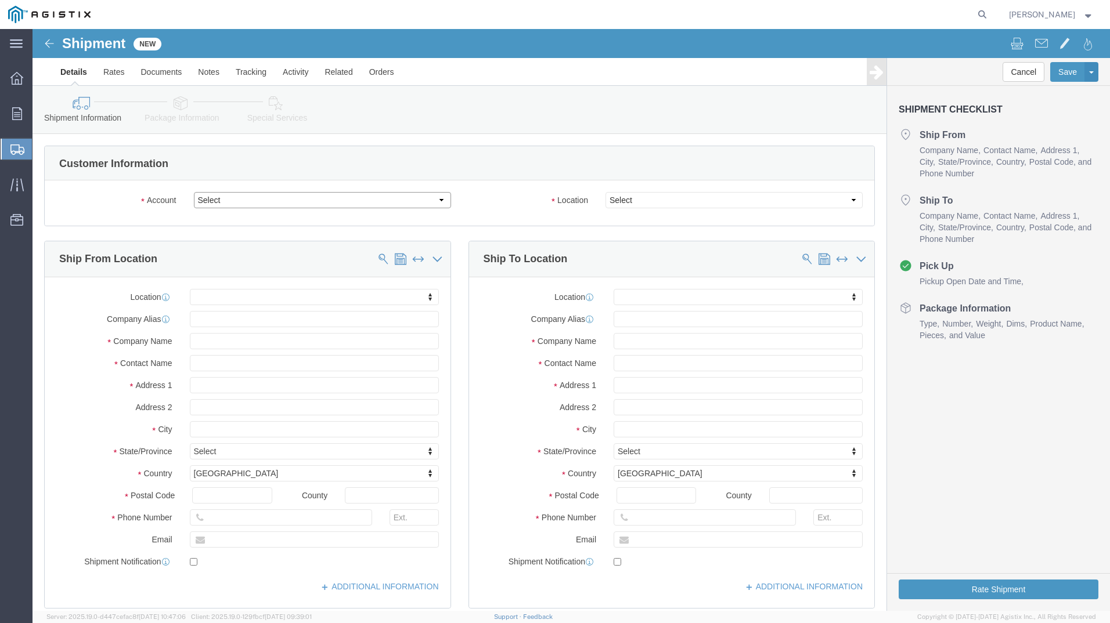
click select "Select PG&E Power Partners"
select select "9596"
click select "Select PG&E Power Partners"
select select "PURCHORD"
select select
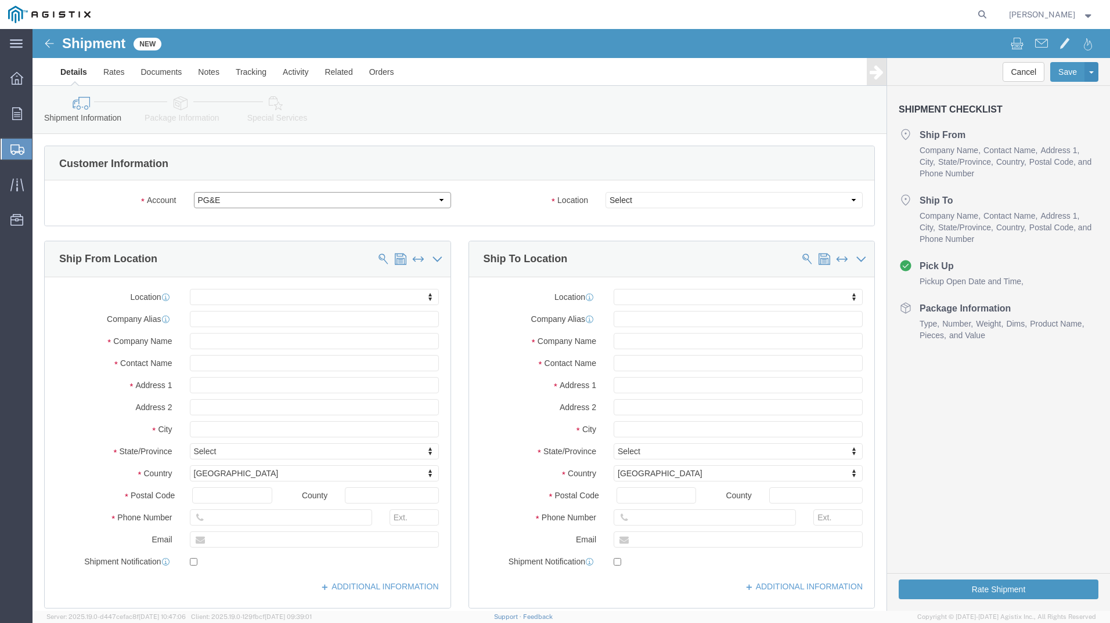
select select
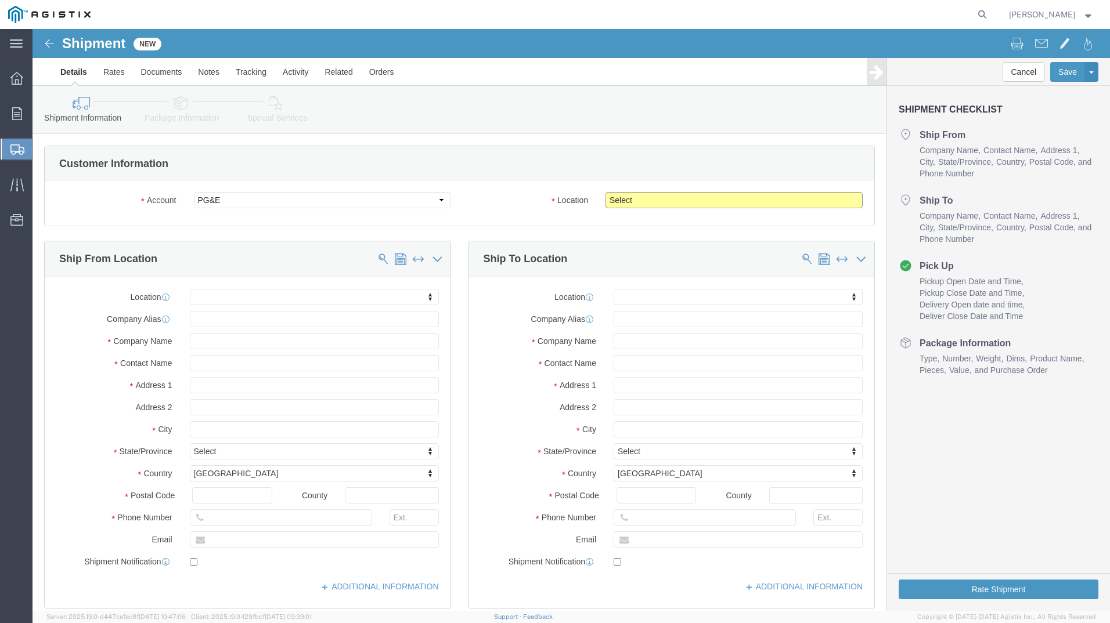
click select "Select All Others [GEOGRAPHIC_DATA] [GEOGRAPHIC_DATA] [GEOGRAPHIC_DATA] [GEOGRA…"
select select "23082"
click select "Select All Others [GEOGRAPHIC_DATA] [GEOGRAPHIC_DATA] [GEOGRAPHIC_DATA] [GEOGRA…"
click input "text"
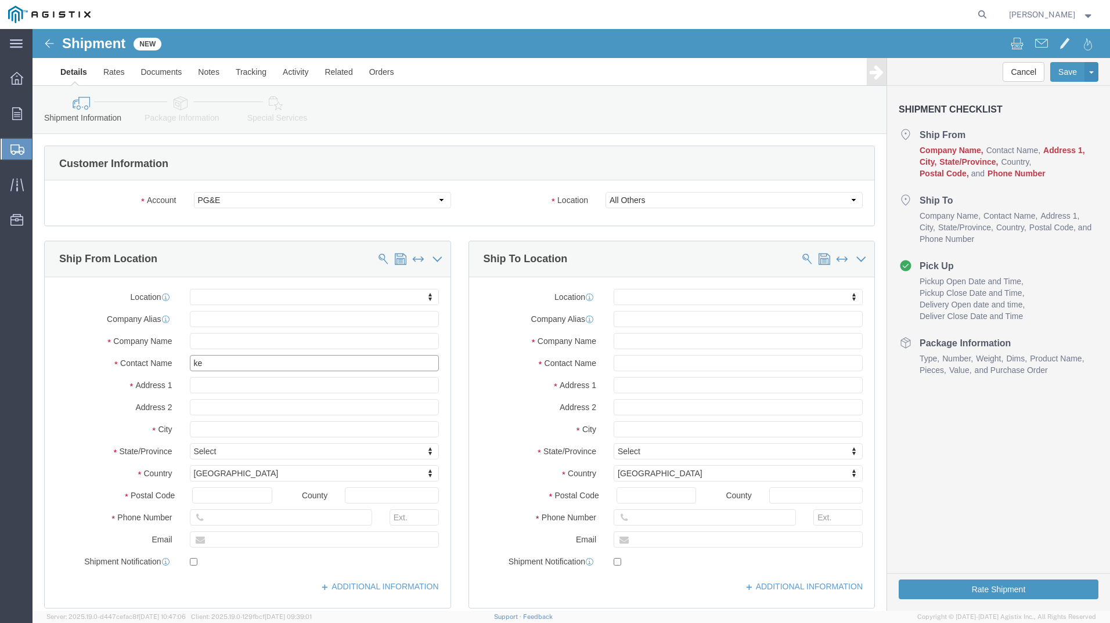
type input "[PERSON_NAME]"
click p "- Power Partners - ([PERSON_NAME]) [STREET_ADDRESS][PERSON_NAME]"
select select
type input "[STREET_ADDRESS][PERSON_NAME]"
type input "30607"
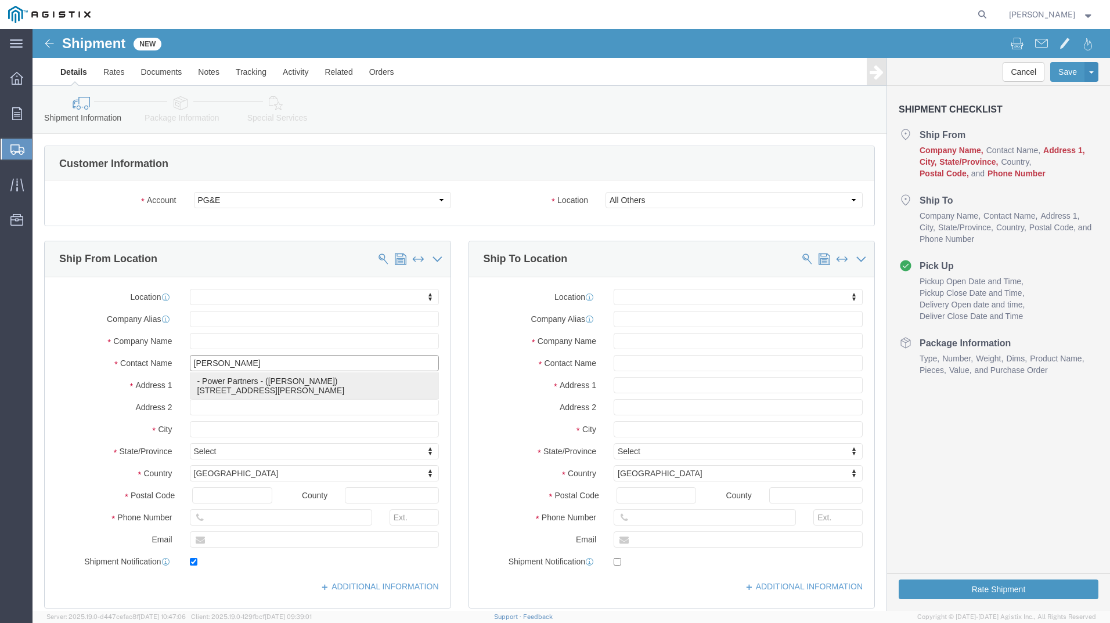
type input "7065483121"
type input "[PERSON_NAME][EMAIL_ADDRESS][PERSON_NAME][DOMAIN_NAME]"
checkbox input "true"
type input "Power Partners"
type input "[PERSON_NAME]"
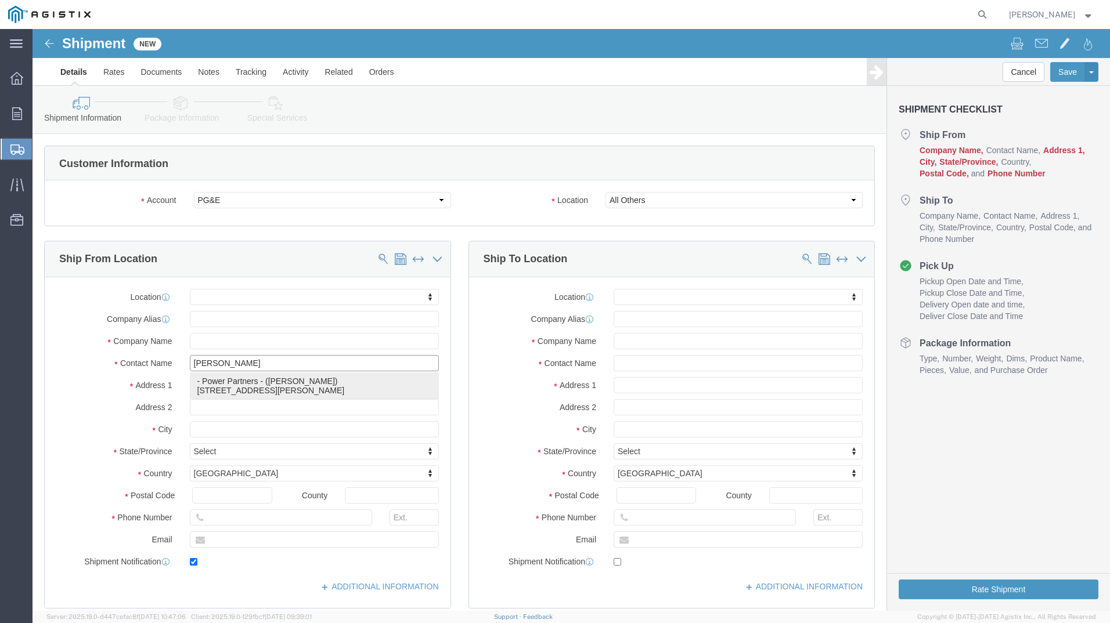
type input "[GEOGRAPHIC_DATA]"
select select "GA"
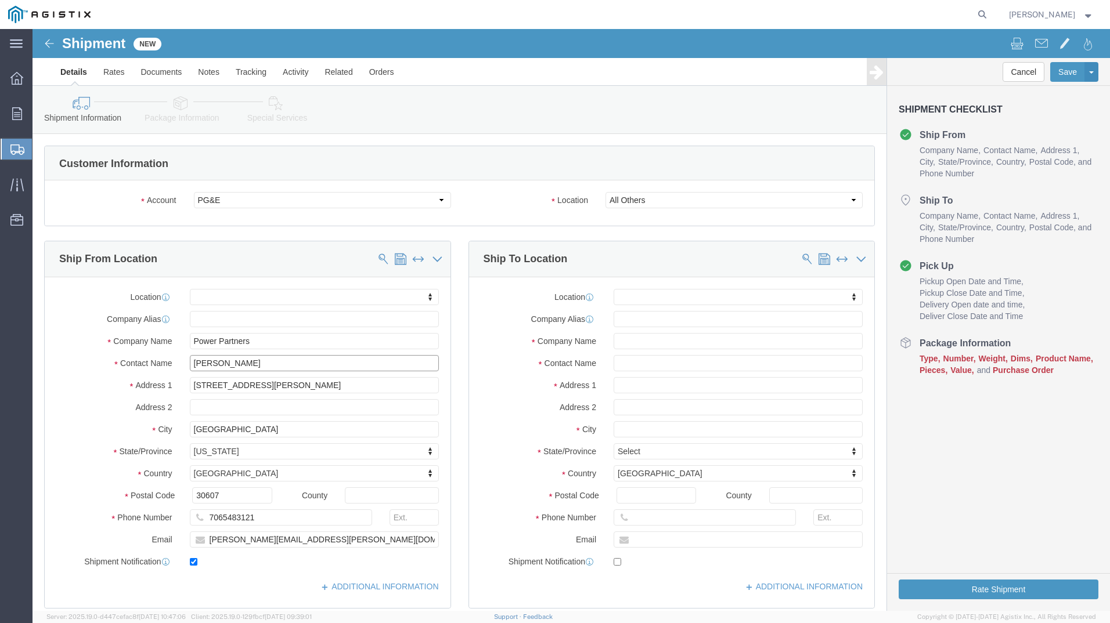
type input "[PERSON_NAME]"
click input "text"
type input "rece"
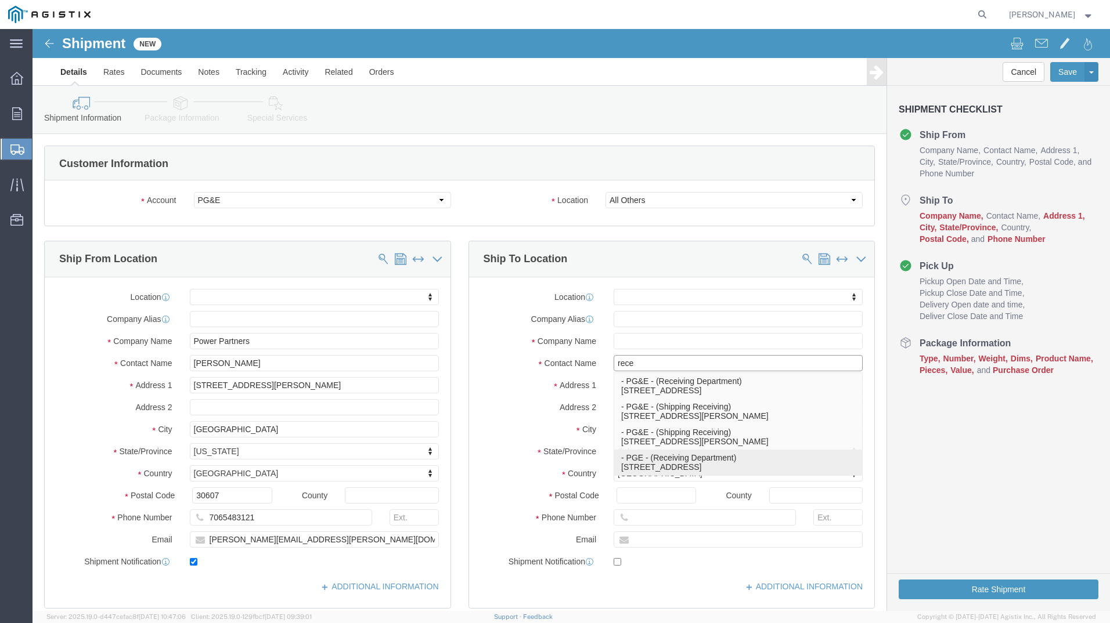
click p "- PGE - (Receiving Department) [STREET_ADDRESS]"
select select
type input "[STREET_ADDRESS]"
type input "95206"
type input "[PHONE_NUMBER]"
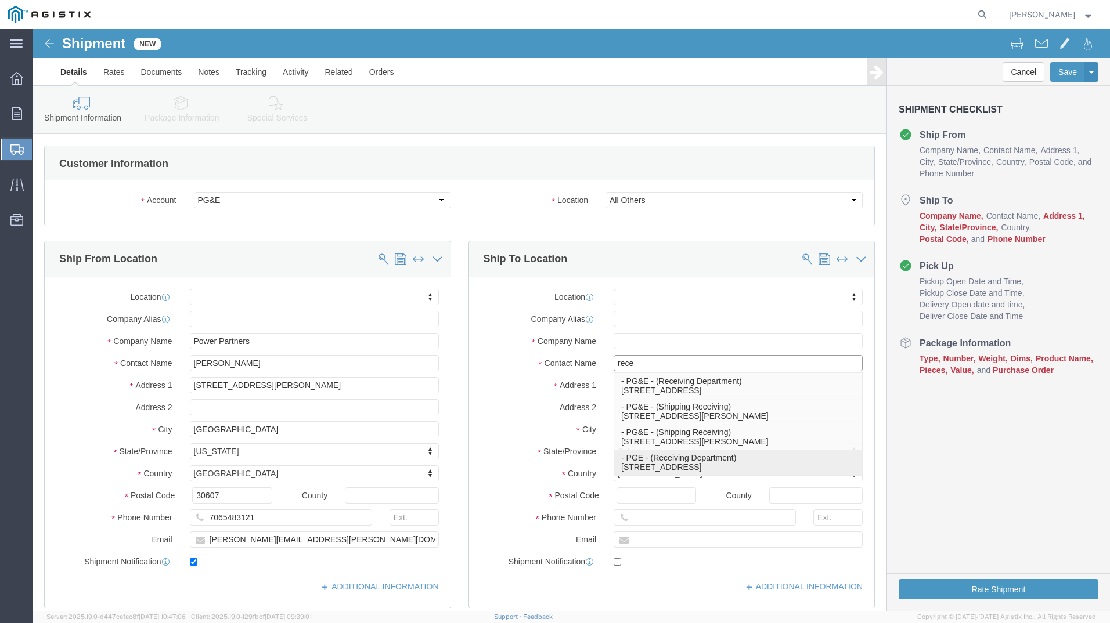
type input "PGE"
type input "Receiving Department"
type input "Stockton"
select select "CA"
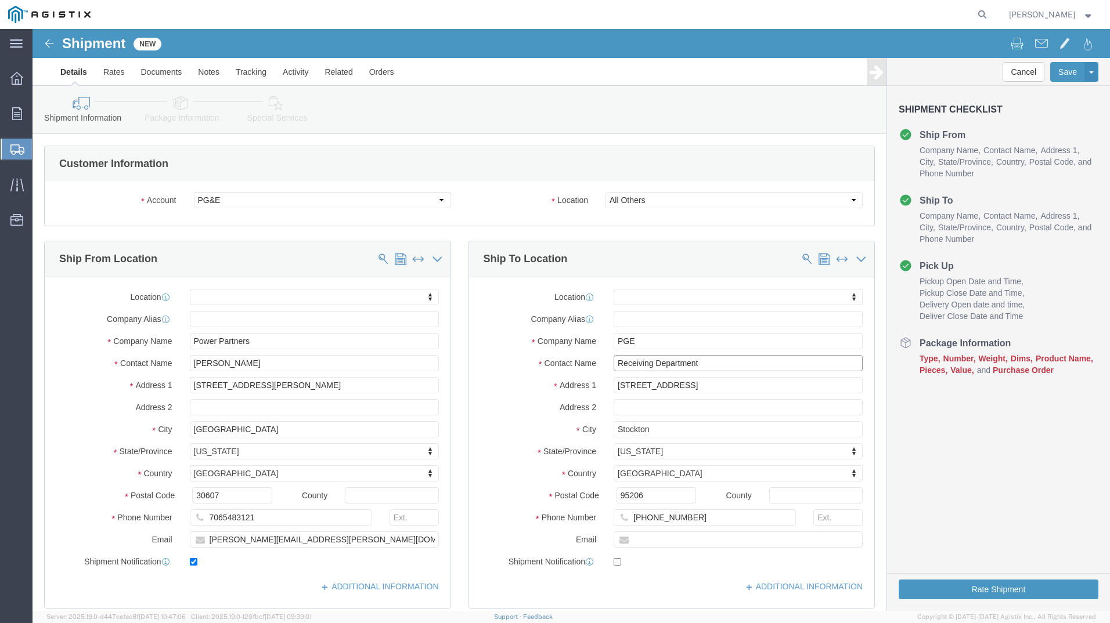
type input "Receiving Department"
click div "Ship From Location Location My Profile Location (OBSOLETE) [GEOGRAPHIC_DATA] SC…"
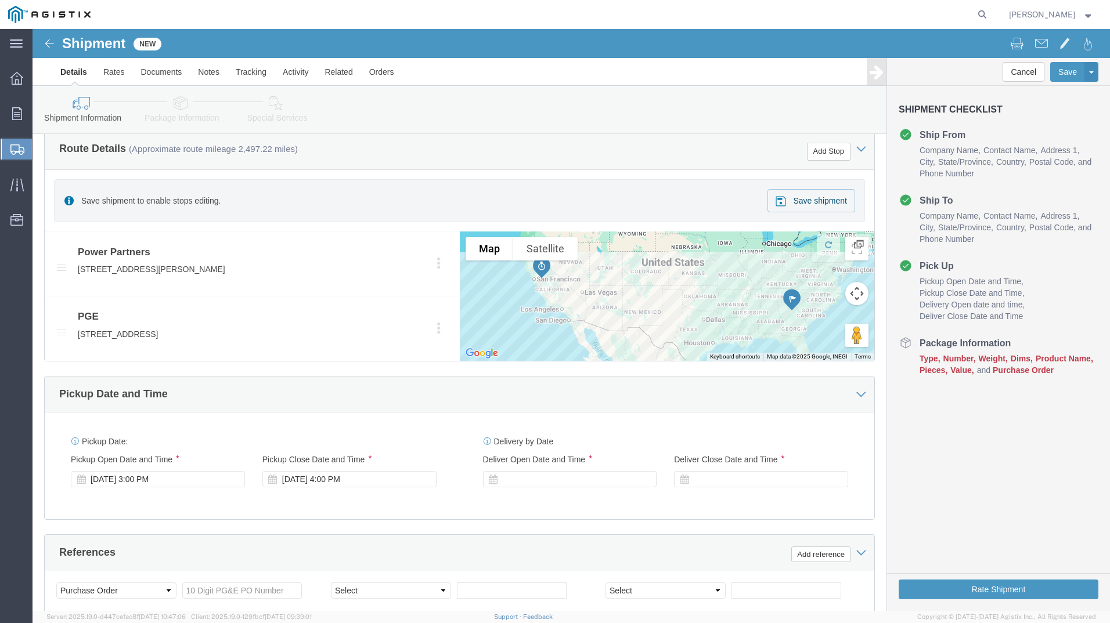
scroll to position [522, 0]
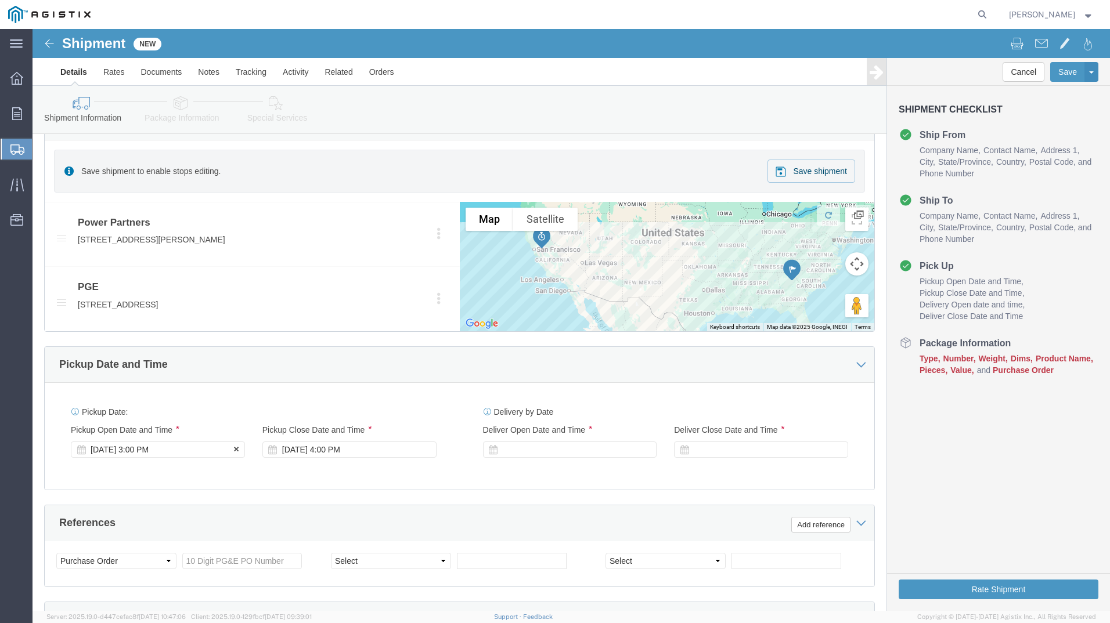
click div "[DATE] 3:00 PM"
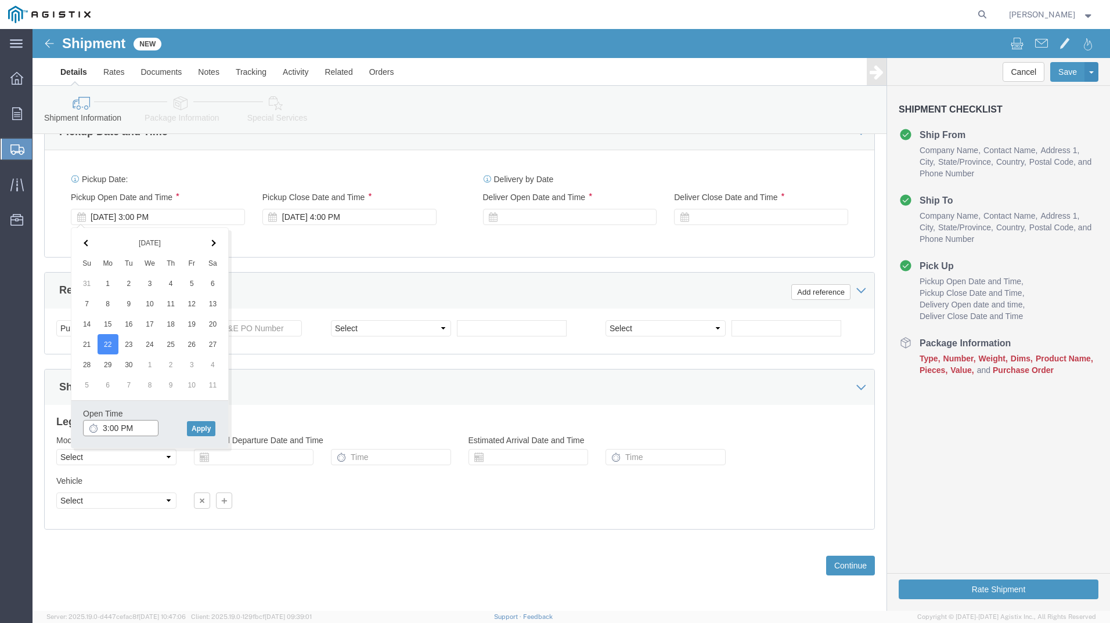
click input "3:00 PM"
click input "11:00 PM"
type input "11:00 AM"
click button "Apply"
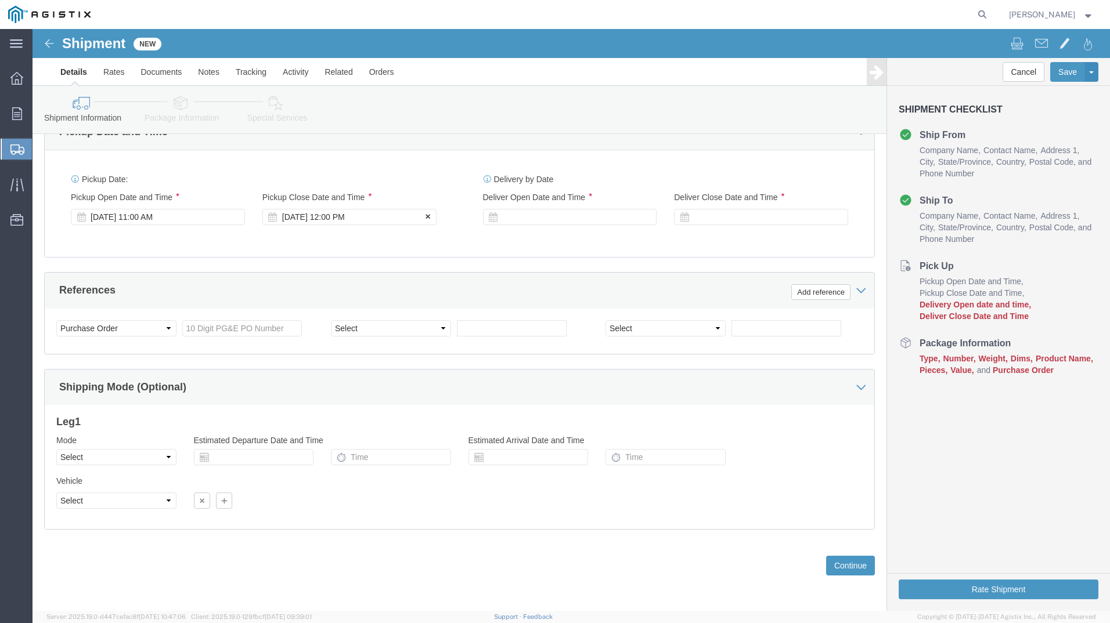
click div "[DATE] 12:00 PM"
type input "5:00 PM"
click button "Apply"
click div
click input "6:00 PM"
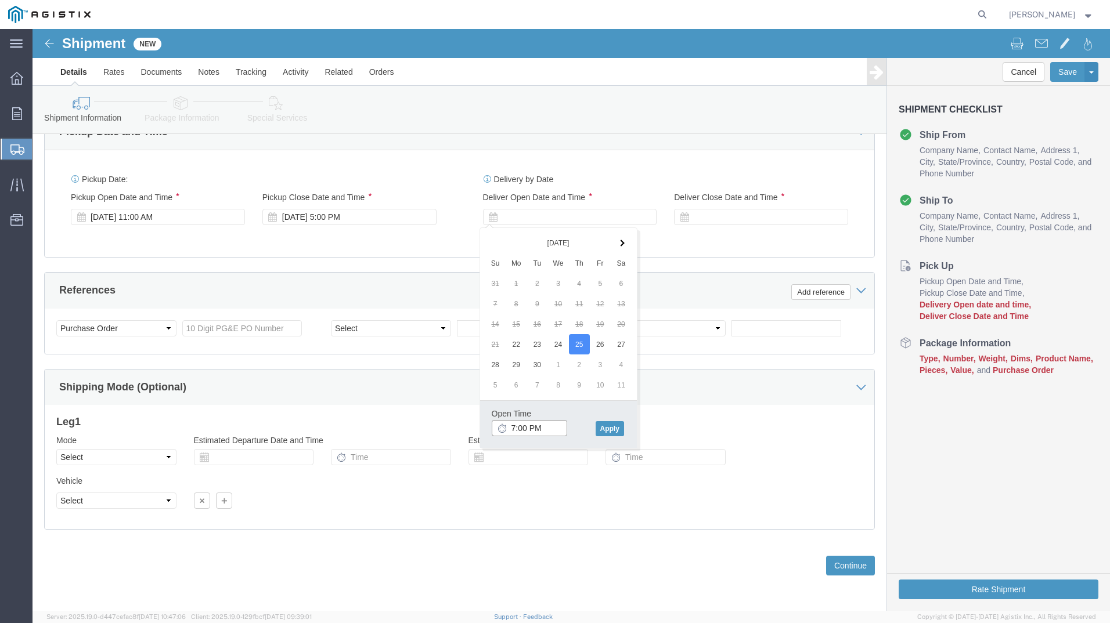
click input "7:00 PM"
click input "7:30 PM"
type input "7:30 AM"
click button "Apply"
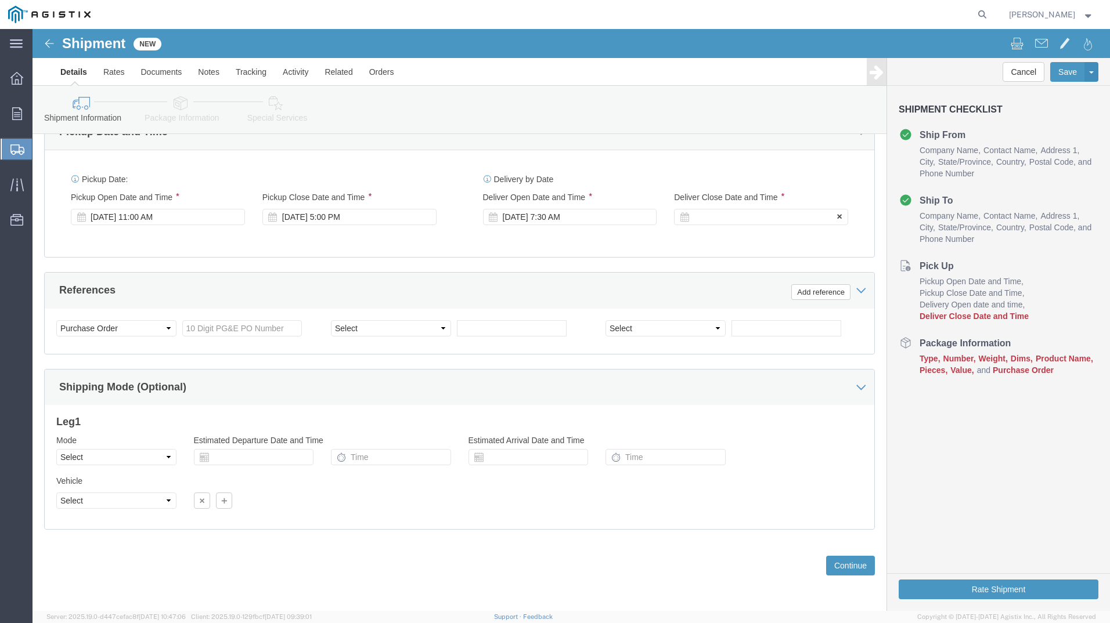
click div
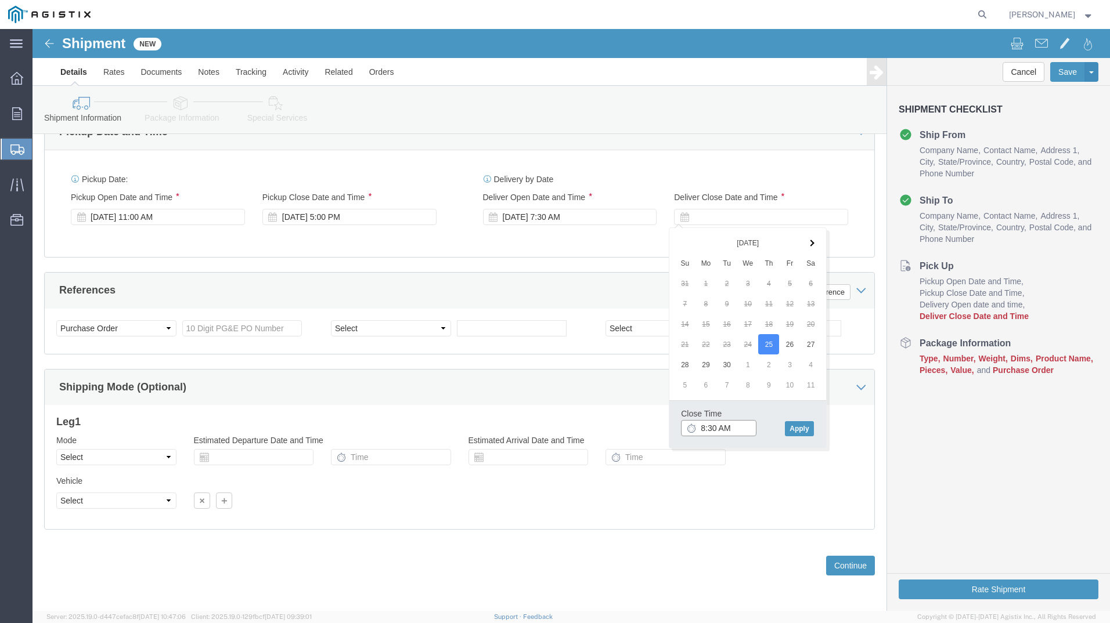
click input "8:30 AM"
click input "2:30 AM"
click input "2:00 AM"
type input "2:00 pm"
click button "Apply"
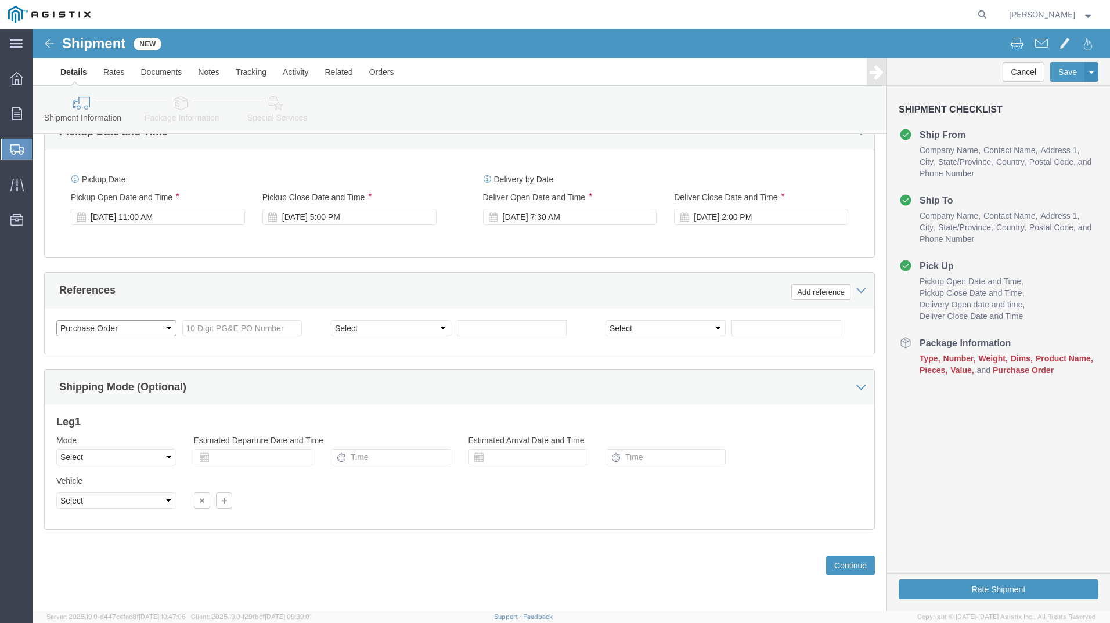
click select "Select Account Type Activity ID Airline Appointment Number ASN Batch Request # …"
click input "text"
type input "3501408335"
click select "Select Account Type Activity ID Airline Appointment Number ASN Batch Request # …"
select select "BOL"
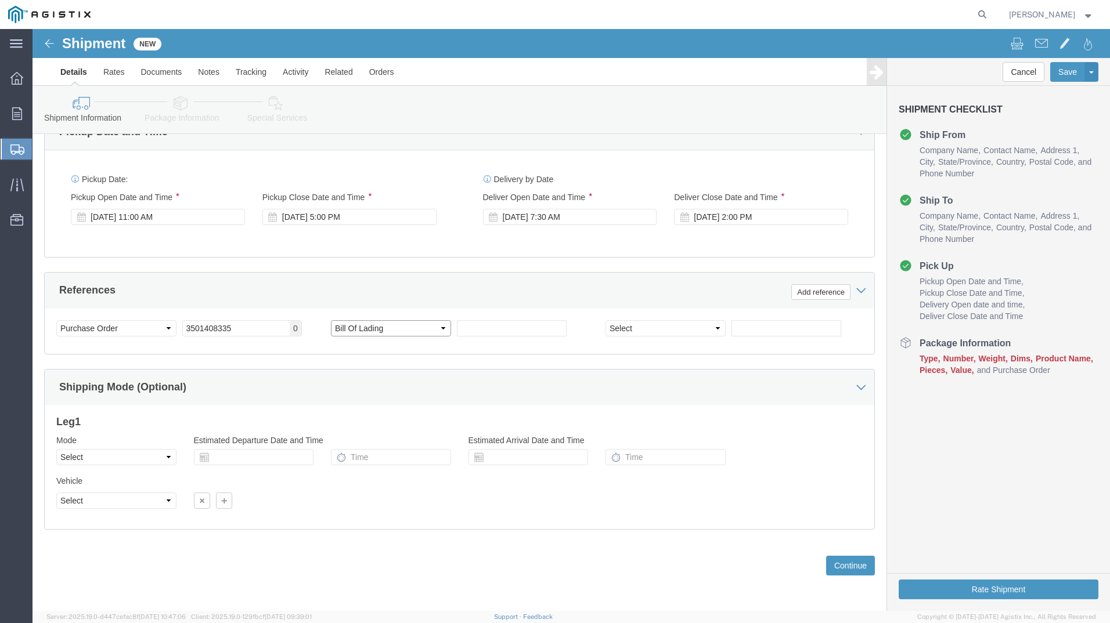
click select "Select Account Type Activity ID Airline Appointment Number ASN Batch Request # …"
click input "text"
type input "9901903"
click div "Customer Information Account Select PG&E Power Partners Location Select All Oth…"
click select "Select Air Less than Truckload Multi-Leg Ocean Freight Rail Small Parcel Truckl…"
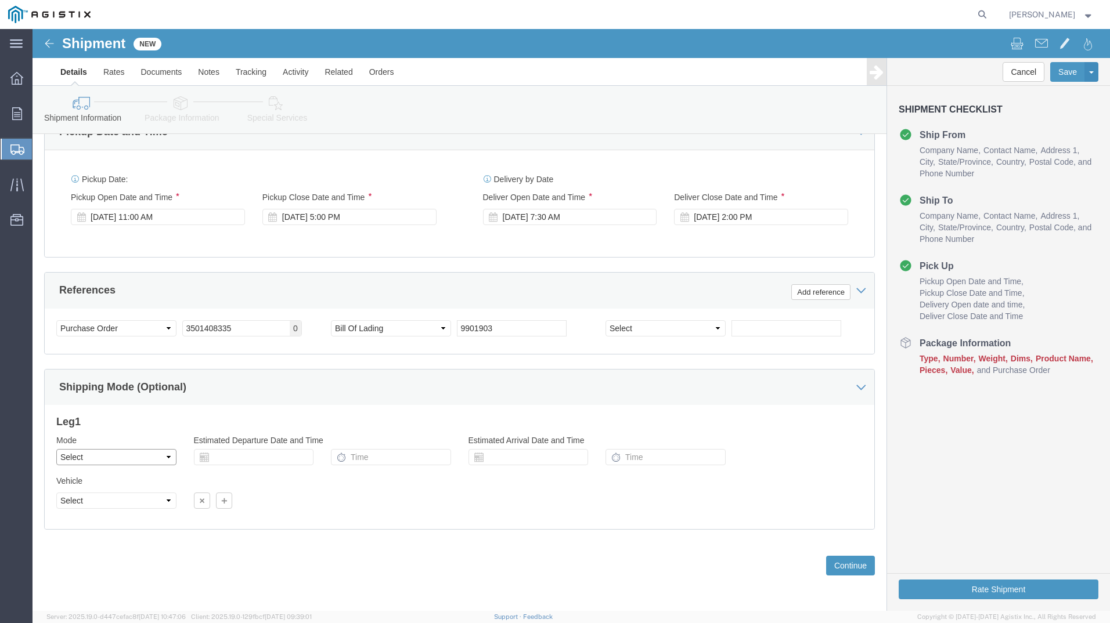
select select "TL"
click select "Select Air Less than Truckload Multi-Leg Ocean Freight Rail Small Parcel Truckl…"
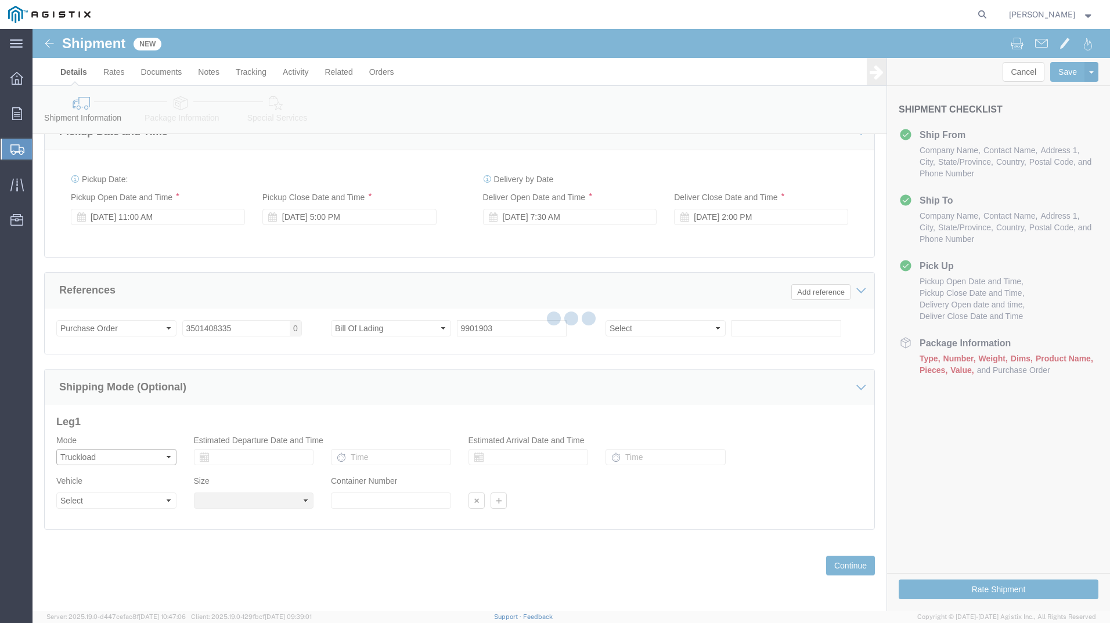
select select
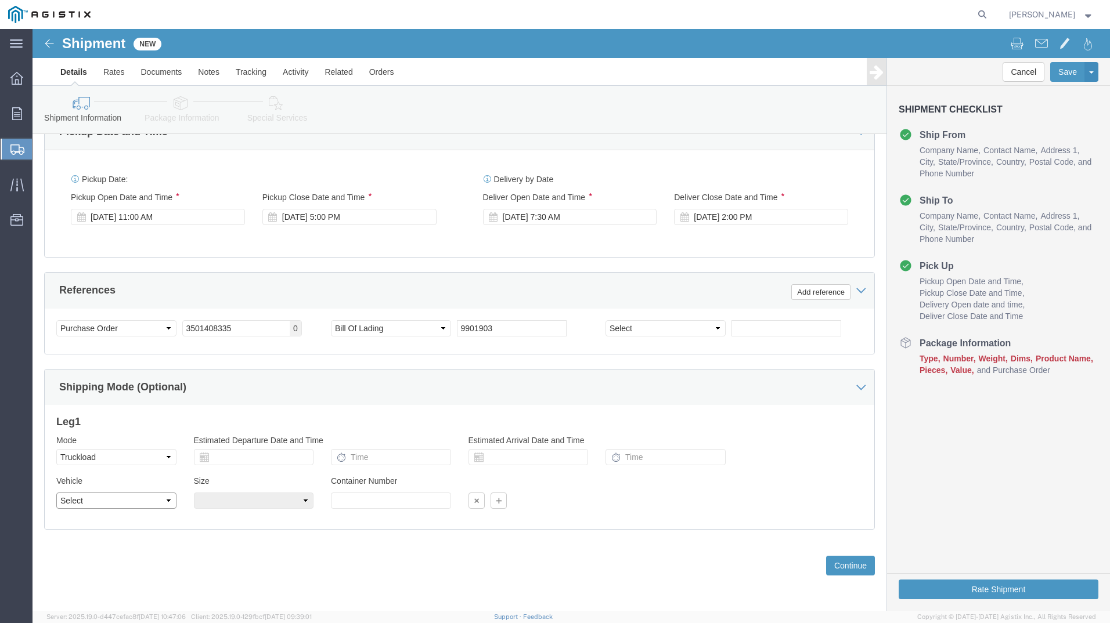
click select "Select 1-Ton (PSS) 10 Wheel 10 Yard Dump Truck 20 Yard Dump Truck Bobtail Botto…"
select select "FLBD"
click select "Select 1-Ton (PSS) 10 Wheel 10 Yard Dump Truck 20 Yard Dump Truck Bobtail Botto…"
drag, startPoint x: 272, startPoint y: 470, endPoint x: 266, endPoint y: 479, distance: 10.5
click select "Select 35 Feet 20 Feet 28 Feet 53 Feet 40 Feet 48 Feet"
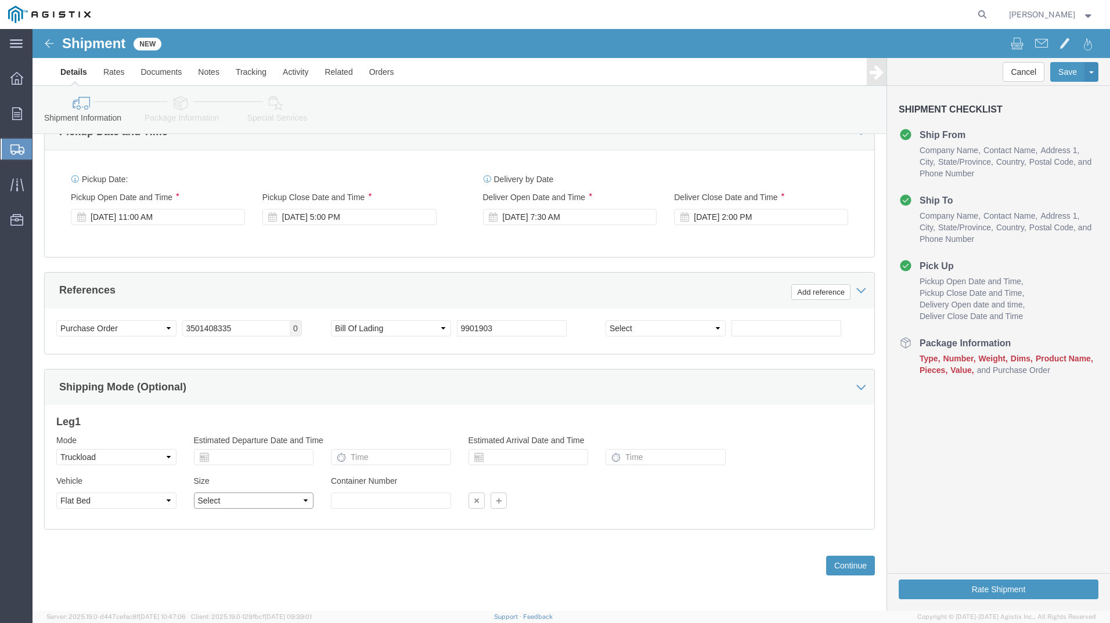
select select "53FT"
click select "Select 35 Feet 20 Feet 28 Feet 53 Feet 40 Feet 48 Feet"
click button "Continue"
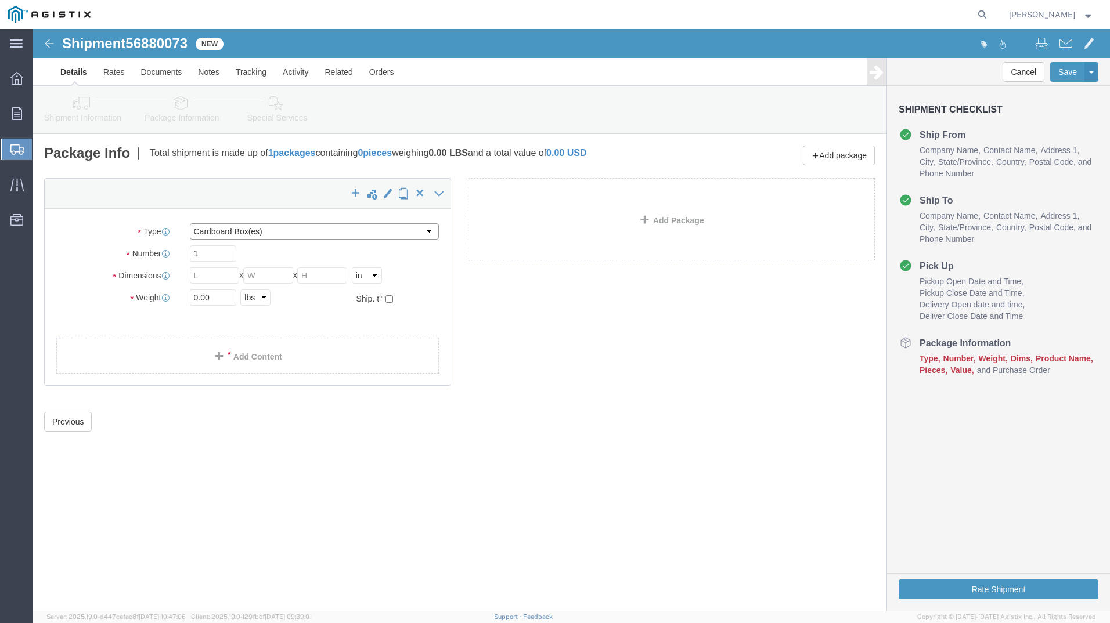
click select "Select Bulk Bundle(s) Cardboard Box(es) Carton(s) Crate(s) Drum(s) (Fiberboard)…"
select select "PSNS"
click select "Select Bulk Bundle(s) Cardboard Box(es) Carton(s) Crate(s) Drum(s) (Fiberboard)…"
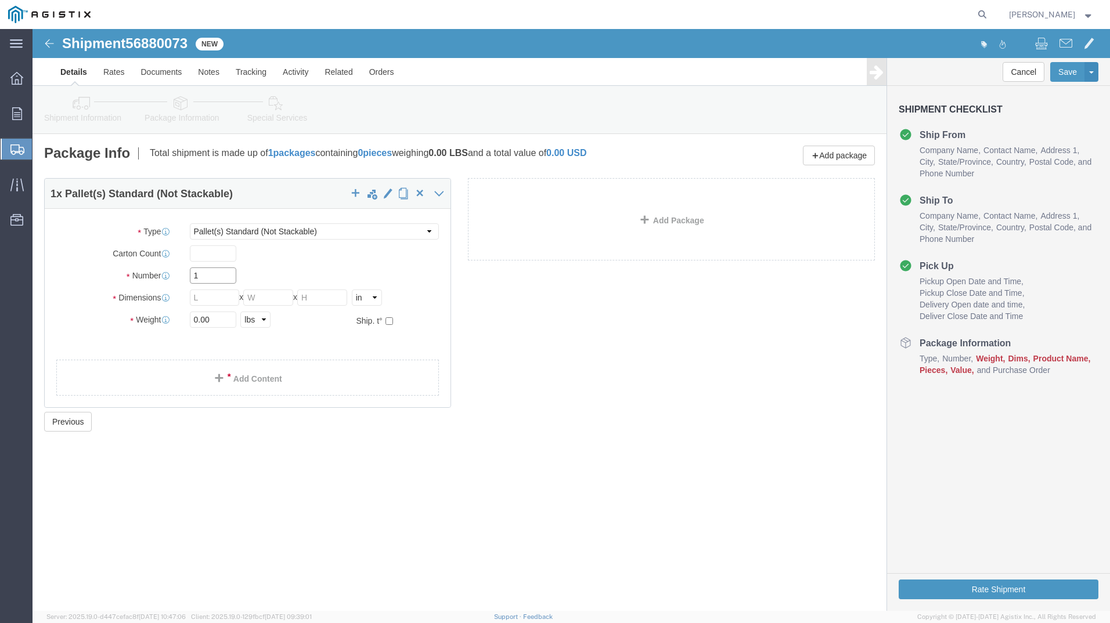
click input "1"
type input "56"
click input "text"
type input "30"
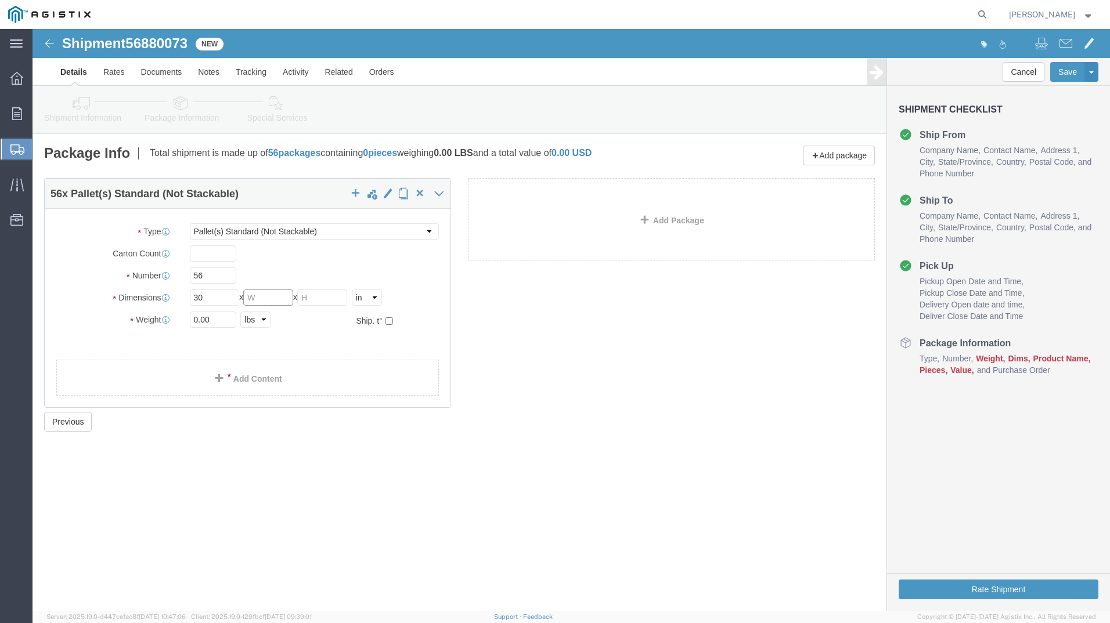
click input "text"
type input "30"
click input "text"
type input "36"
drag, startPoint x: 176, startPoint y: 290, endPoint x: 147, endPoint y: 290, distance: 29.0
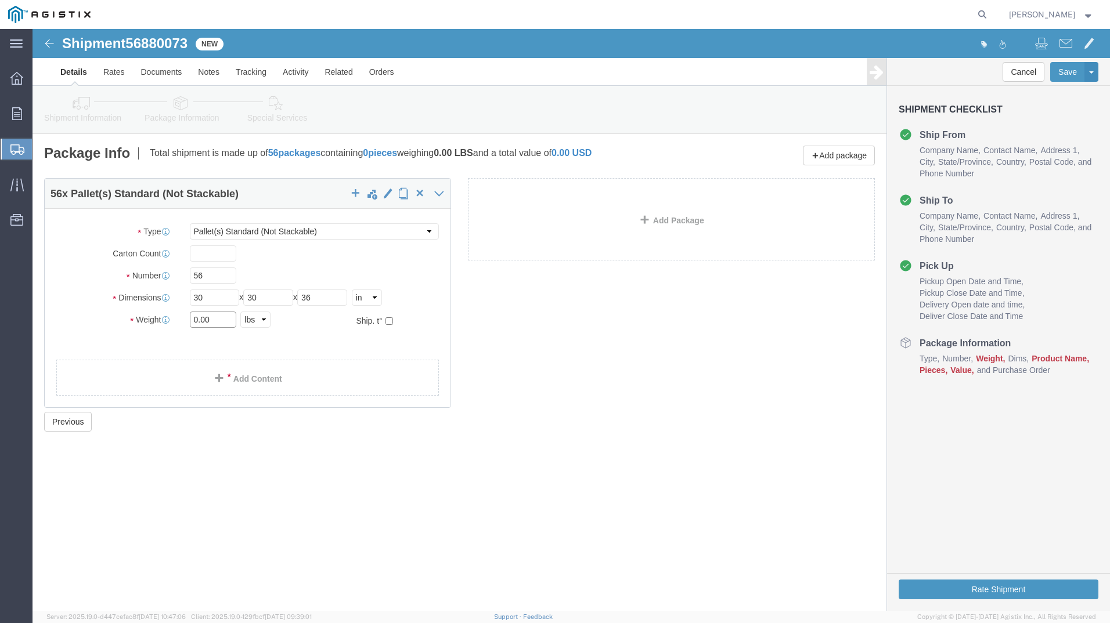
click div "Weight 0.00 Select kgs lbs Ship. t°"
type input "30723"
click link "Add Content"
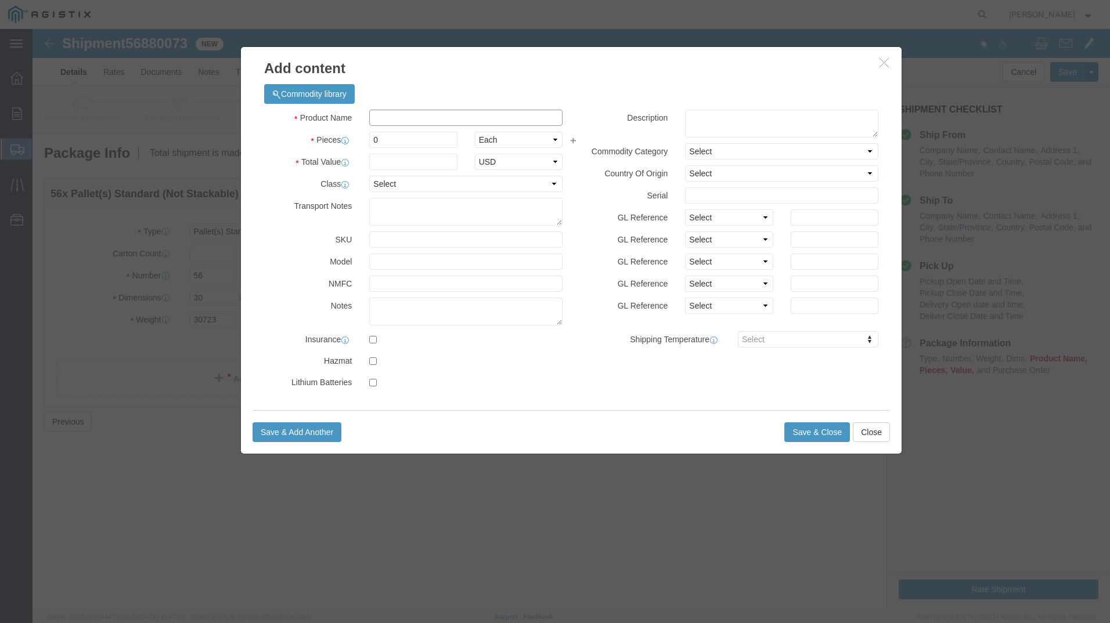
click input "text"
type input "overhead transformers"
select select "US"
drag, startPoint x: 350, startPoint y: 108, endPoint x: 341, endPoint y: 113, distance: 10.7
click input "0"
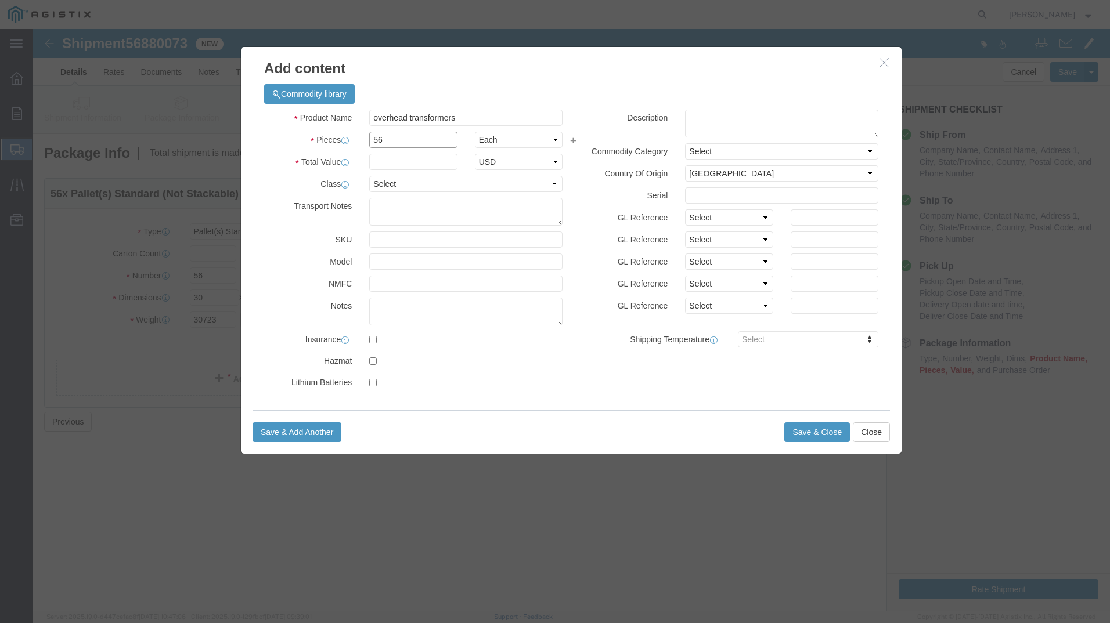
type input "56"
click input "text"
type input "1"
click select "Select 50 55 60 65 70 85 92.5 100 125 175 250 300 400"
select select "55"
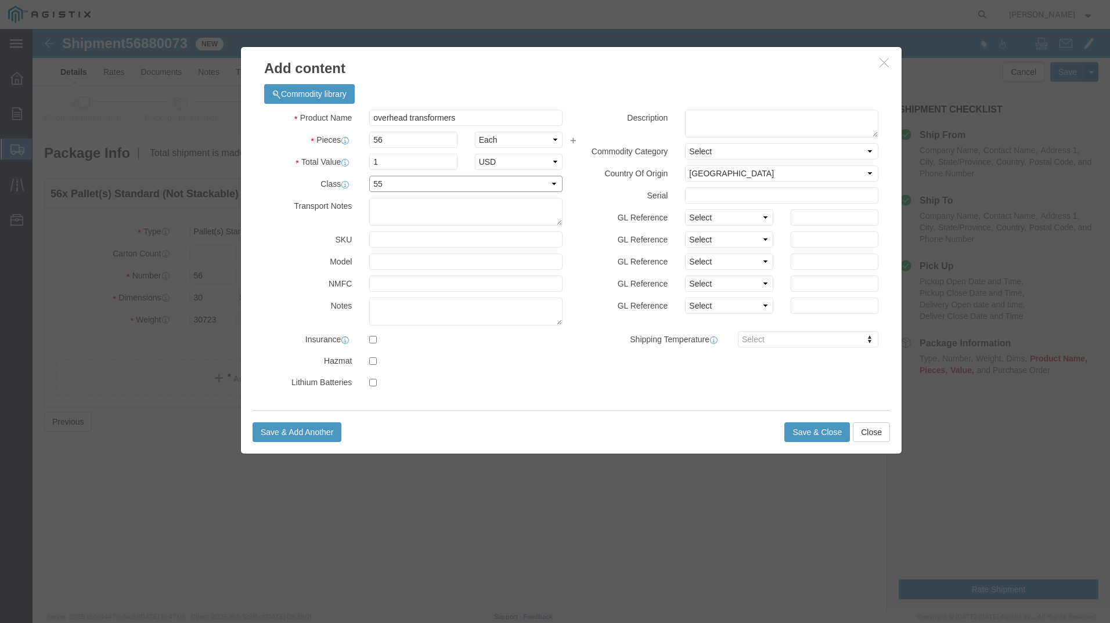
click select "Select 50 55 60 65 70 85 92.5 100 125 175 250 300 400"
click button "Save & Close"
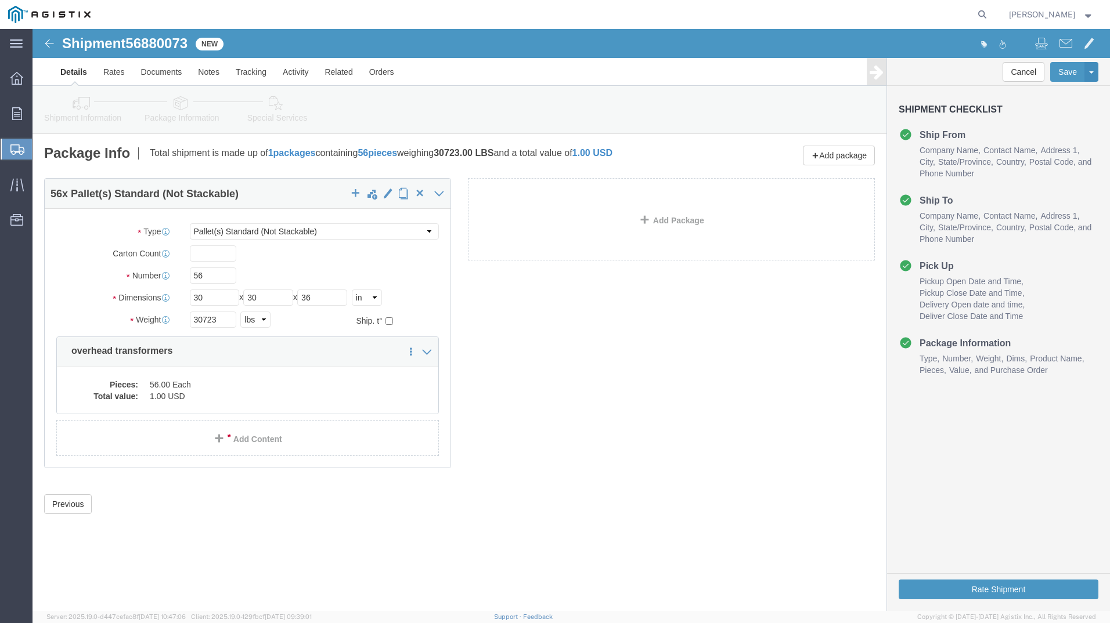
click link "Special Services"
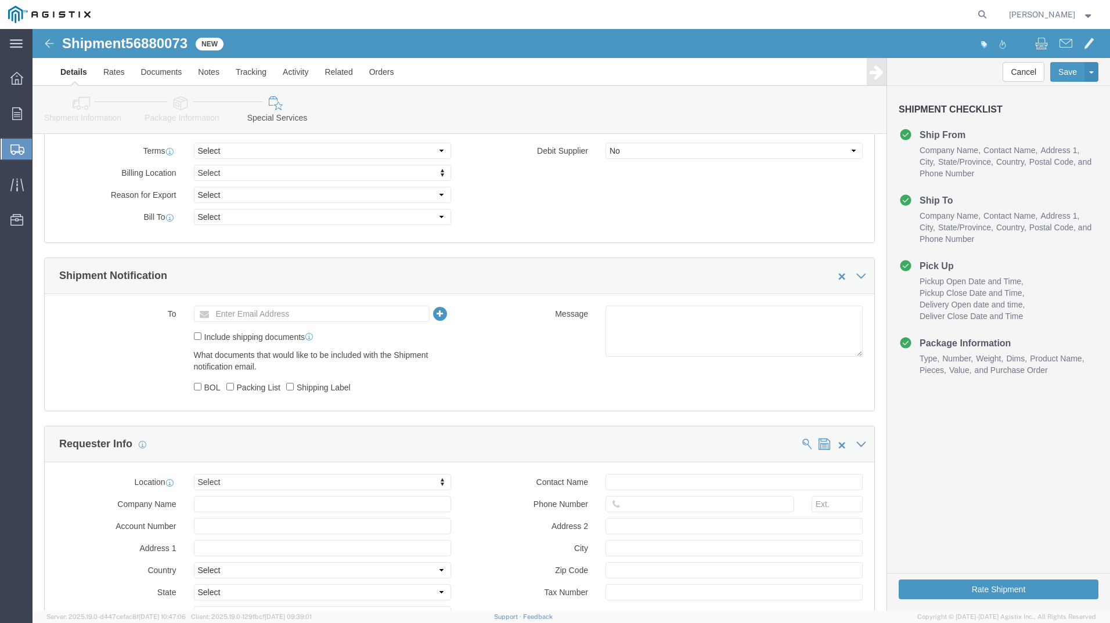
scroll to position [580, 0]
click input "text"
type input "pr"
type input "[PERSON_NAME][EMAIL_ADDRESS][PERSON_NAME][DOMAIN_NAME]"
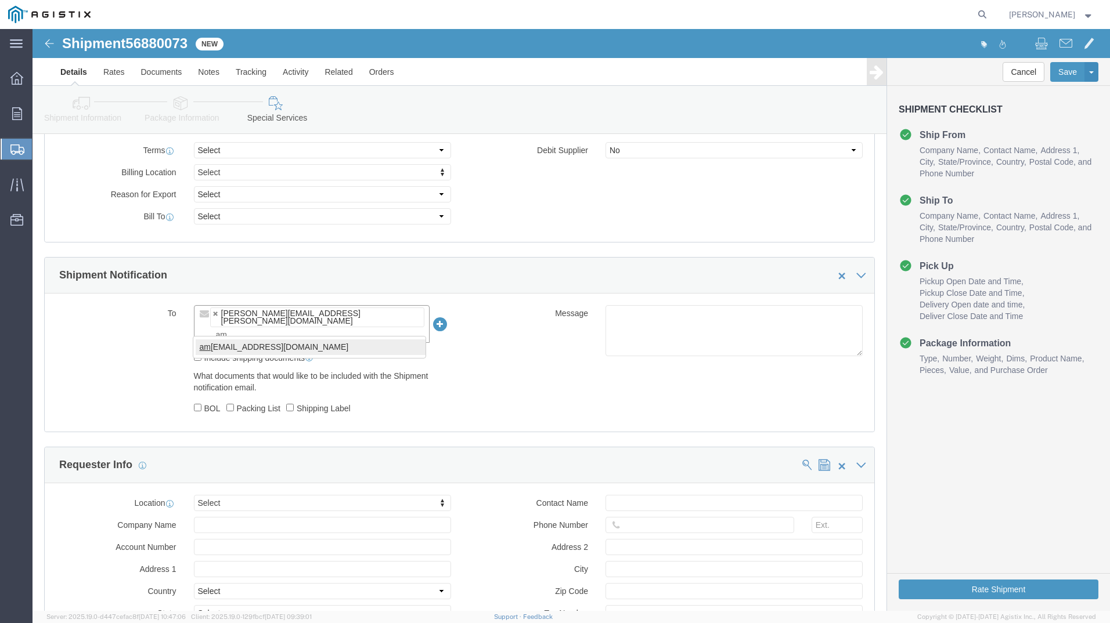
type input "am"
type input "[PERSON_NAME][EMAIL_ADDRESS][PERSON_NAME][DOMAIN_NAME],[PERSON_NAME][DOMAIN_NAM…"
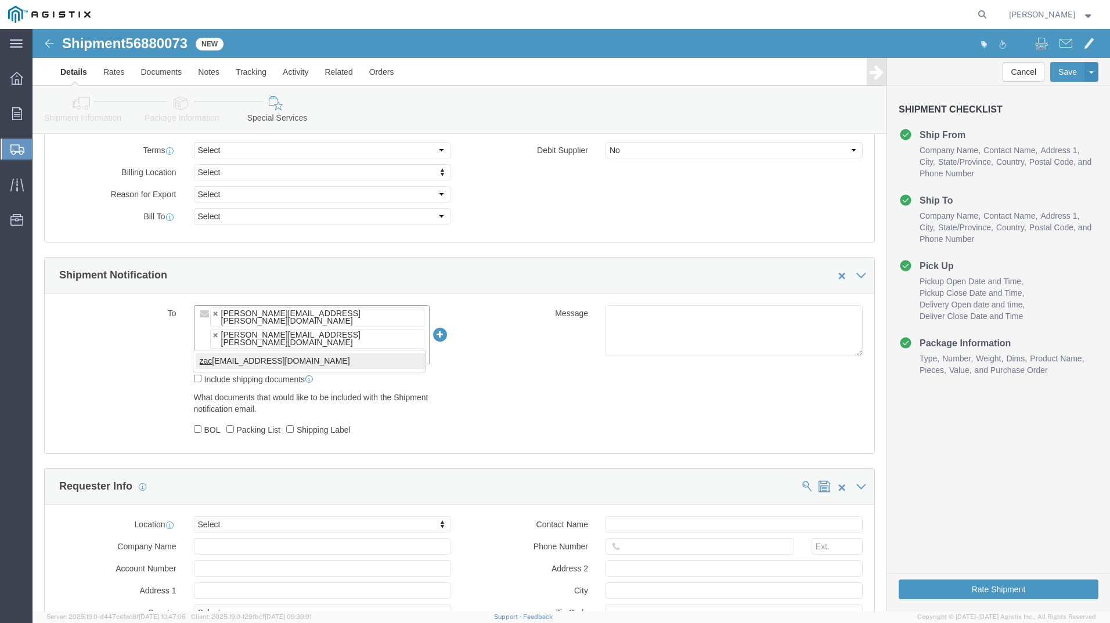
type input "zac"
type input "[PERSON_NAME][EMAIL_ADDRESS][PERSON_NAME][DOMAIN_NAME],[PERSON_NAME][DOMAIN_NAM…"
click div "Manage special services Handling Options Hold at Location Return Info Service O…"
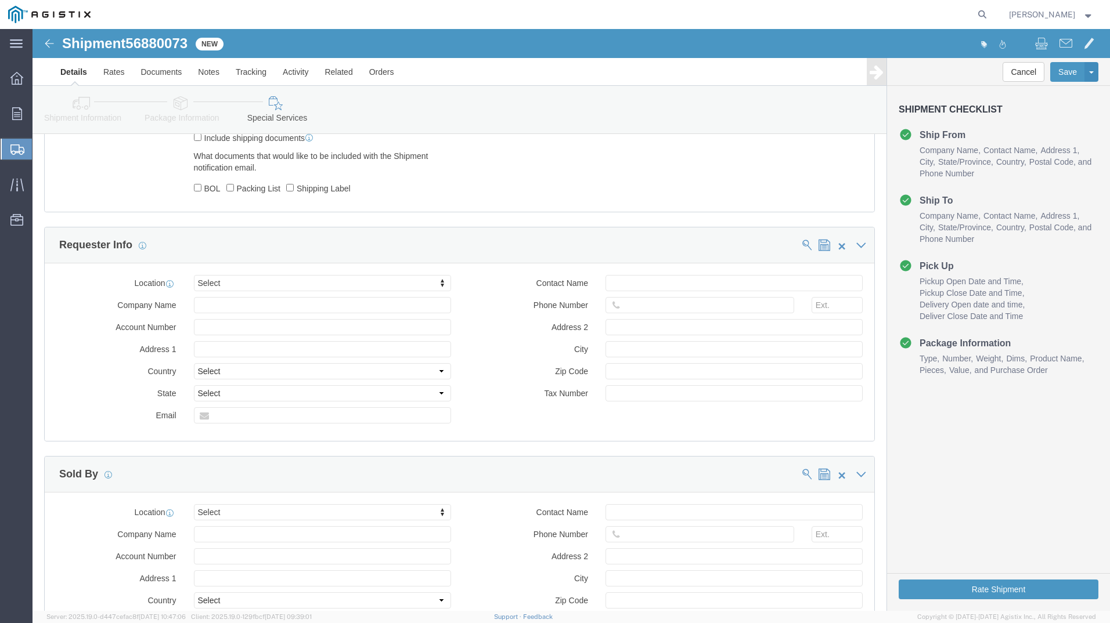
scroll to position [790, 0]
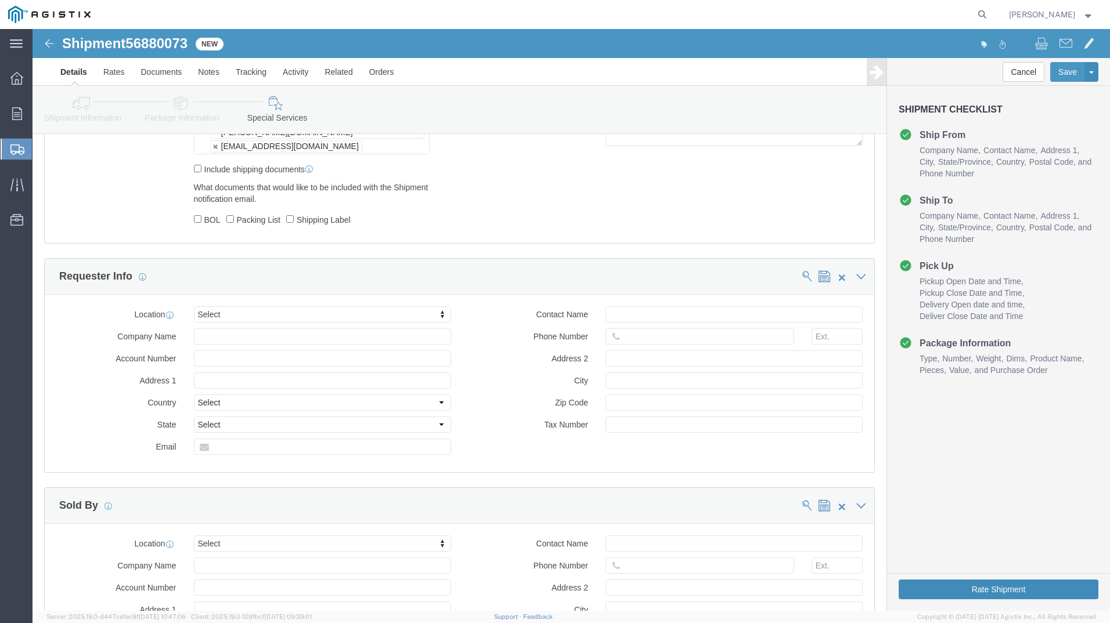
click button "Rate Shipment"
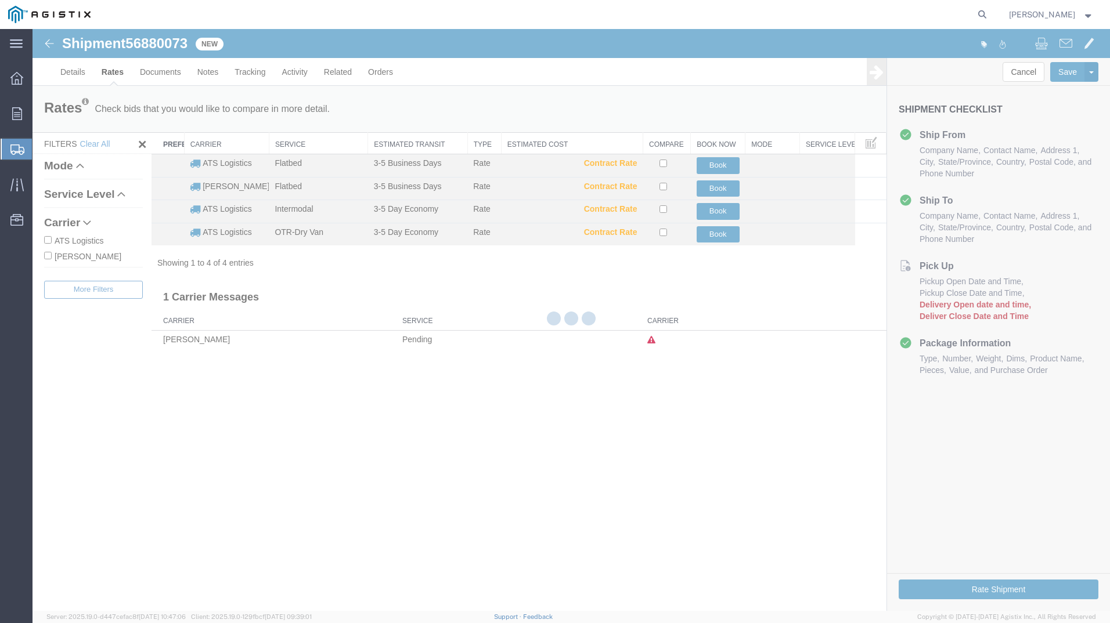
scroll to position [0, 0]
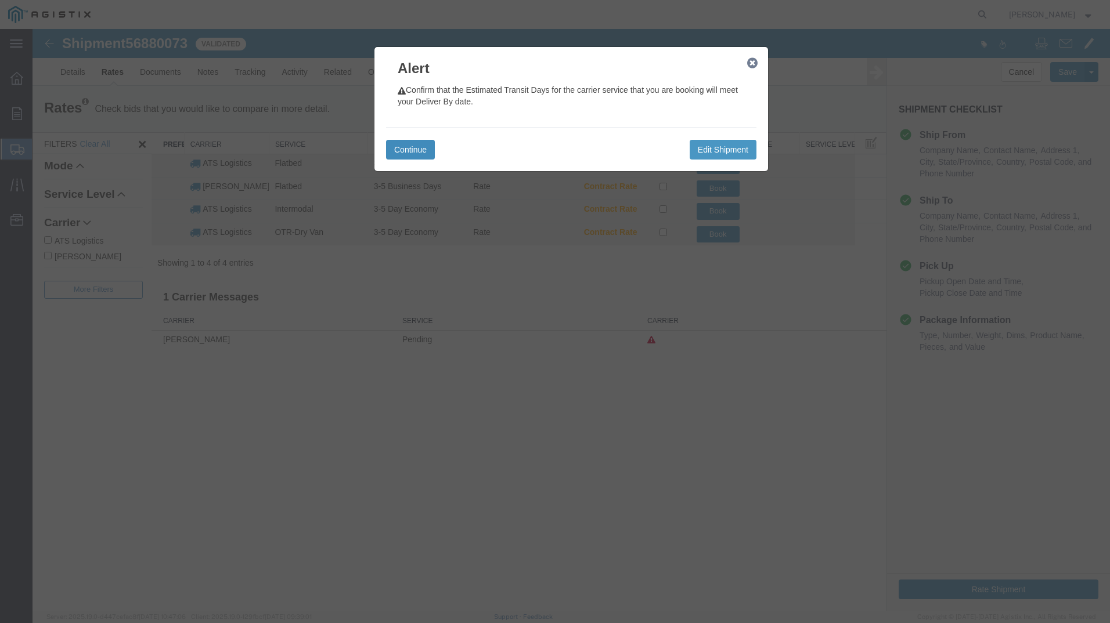
click at [406, 148] on button "Continue" at bounding box center [410, 150] width 49 height 20
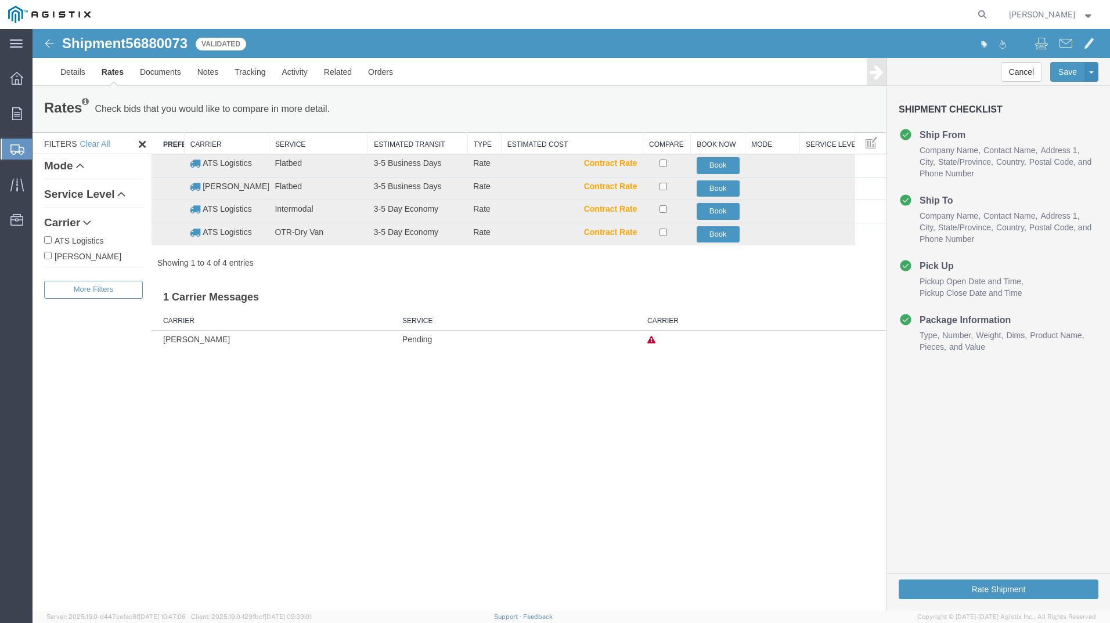
click at [44, 240] on input "ATS Logistics" at bounding box center [48, 240] width 8 height 8
checkbox input "true"
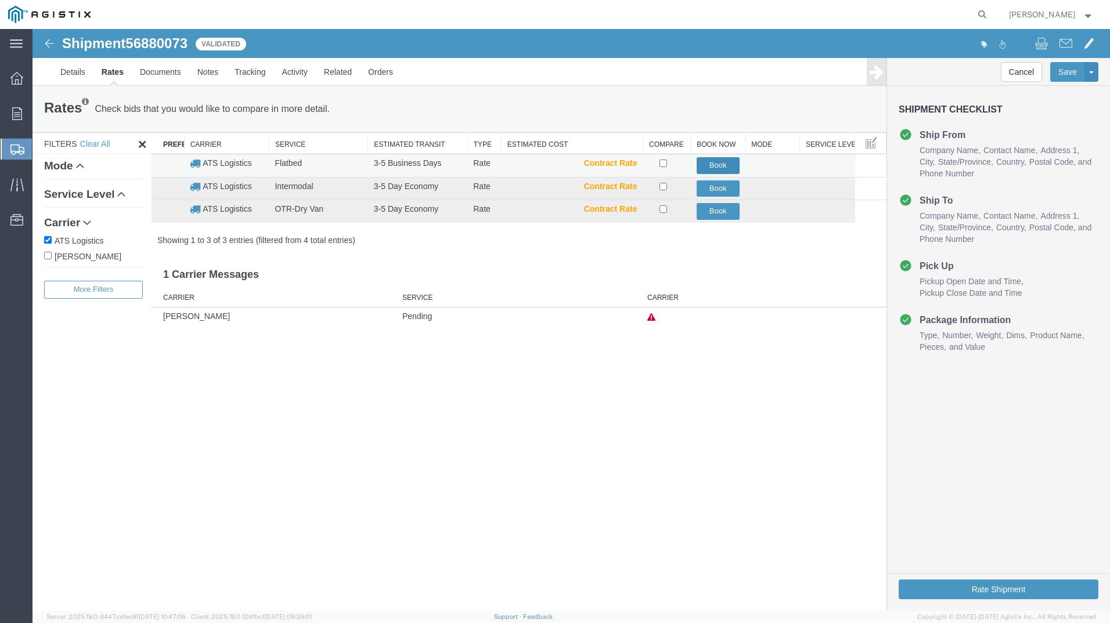
click at [710, 161] on button "Book" at bounding box center [717, 165] width 43 height 17
